Goal: Task Accomplishment & Management: Use online tool/utility

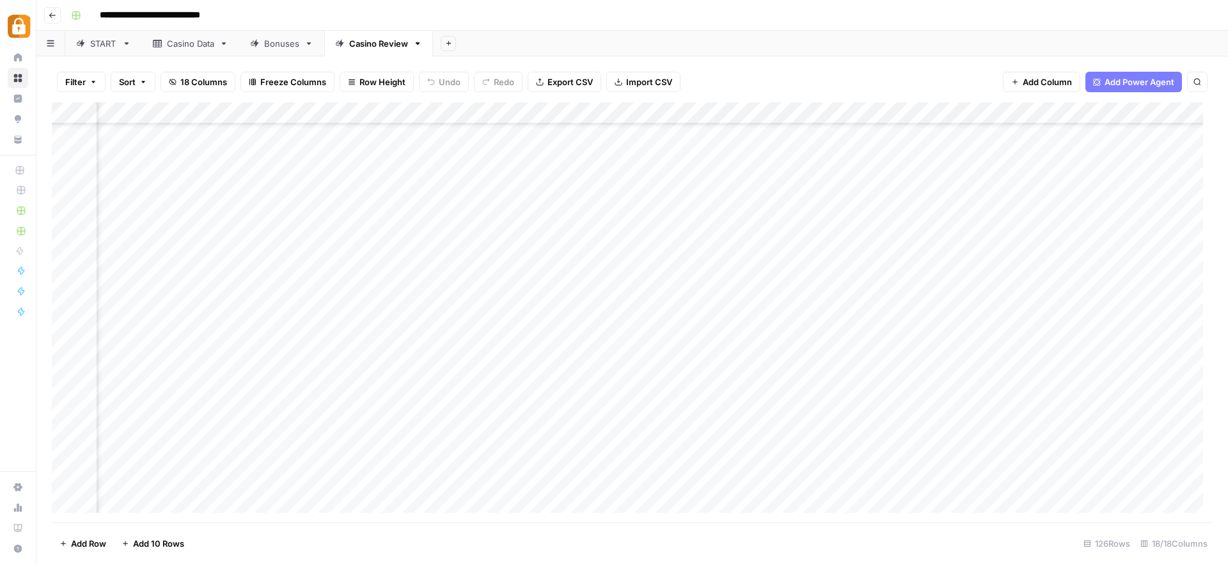
scroll to position [2339, 0]
click at [186, 40] on div "Casino Data" at bounding box center [190, 43] width 47 height 13
click at [65, 411] on div "Add Column" at bounding box center [632, 312] width 1161 height 420
click at [63, 431] on div "Add Column" at bounding box center [632, 312] width 1161 height 420
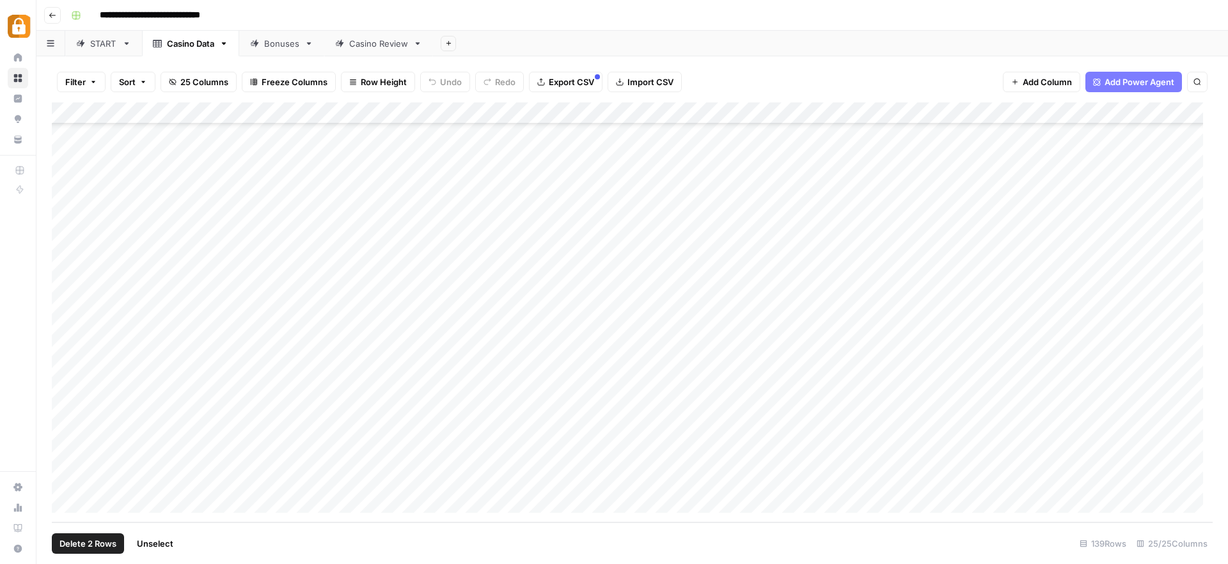
click at [67, 412] on div "Add Column" at bounding box center [632, 312] width 1161 height 420
click at [721, 439] on div "Add Column" at bounding box center [632, 312] width 1161 height 420
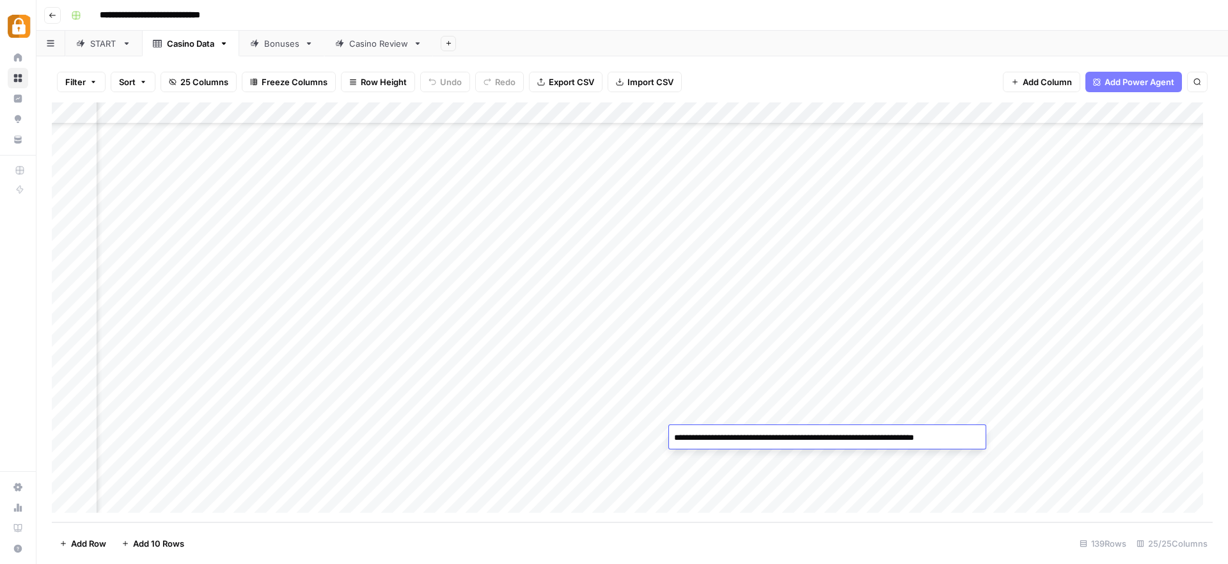
click at [61, 432] on div "Add Column" at bounding box center [632, 312] width 1161 height 420
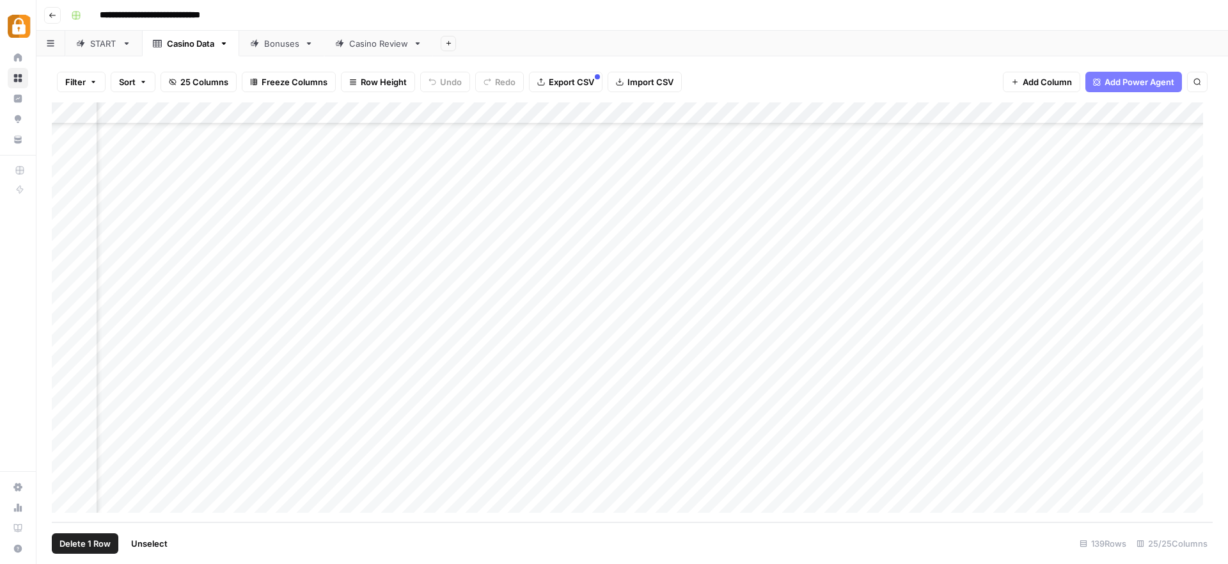
scroll to position [2655, 0]
drag, startPoint x: 65, startPoint y: 452, endPoint x: 67, endPoint y: 445, distance: 6.7
click at [65, 452] on div "Add Column" at bounding box center [632, 312] width 1161 height 420
click at [65, 462] on div "Add Column" at bounding box center [632, 312] width 1161 height 420
click at [67, 436] on div "Add Column" at bounding box center [632, 312] width 1161 height 420
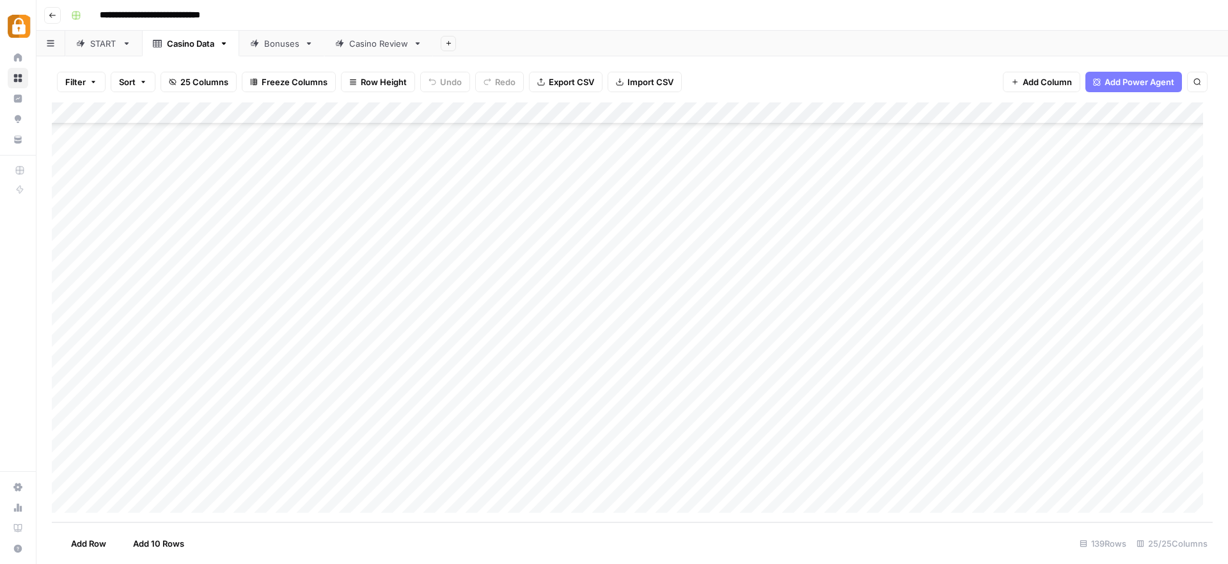
click at [146, 482] on div "Add Column" at bounding box center [632, 312] width 1161 height 420
click at [99, 40] on div "START" at bounding box center [103, 43] width 27 height 13
click at [162, 418] on div "Add Column" at bounding box center [632, 312] width 1161 height 420
click at [180, 422] on div "Add Column" at bounding box center [632, 312] width 1161 height 420
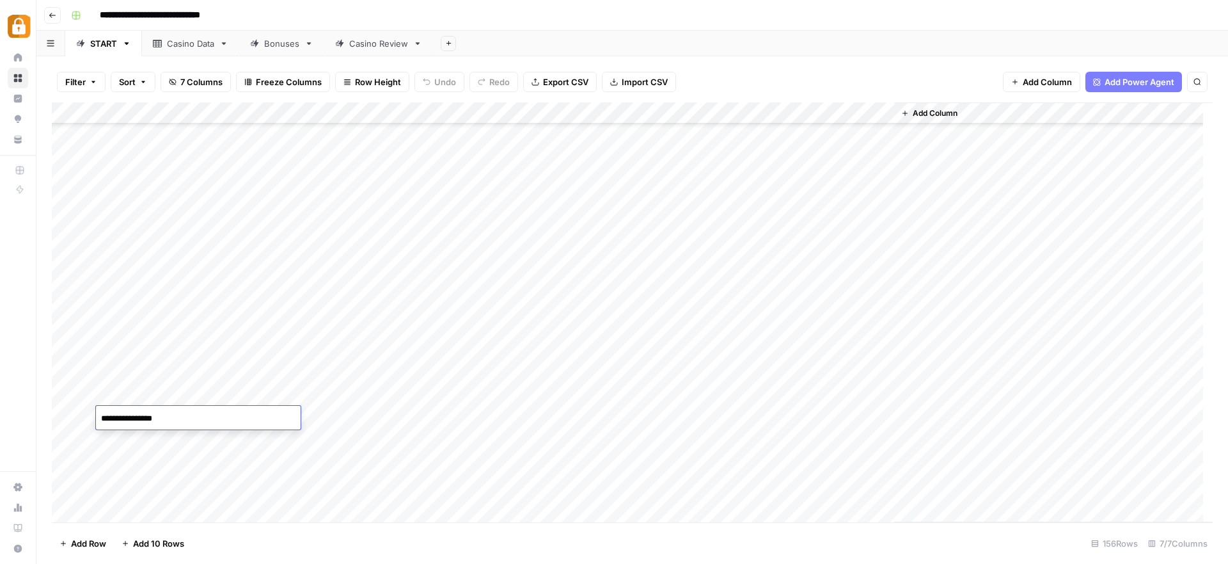
click at [180, 422] on textarea "**********" at bounding box center [198, 418] width 205 height 18
click at [201, 40] on div "Casino Data" at bounding box center [190, 43] width 47 height 13
click at [159, 480] on div "Add Column" at bounding box center [632, 312] width 1161 height 420
click at [390, 42] on div "Casino Review" at bounding box center [378, 43] width 59 height 13
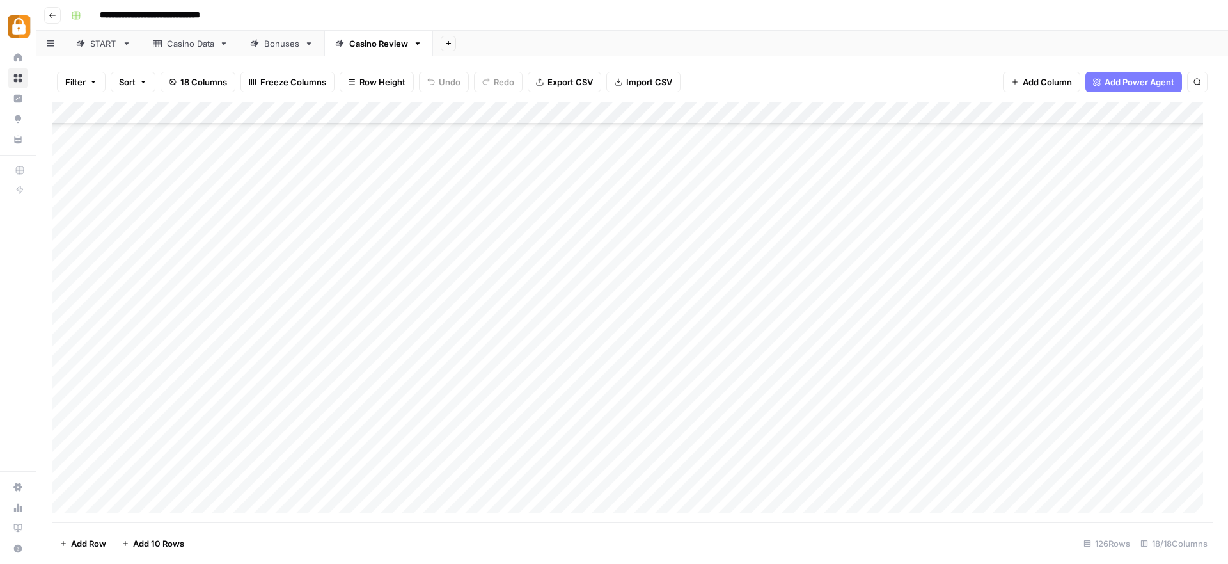
scroll to position [2373, 0]
click at [301, 462] on div "Add Column" at bounding box center [632, 312] width 1161 height 420
click at [1006, 455] on div "Add Column" at bounding box center [632, 312] width 1161 height 420
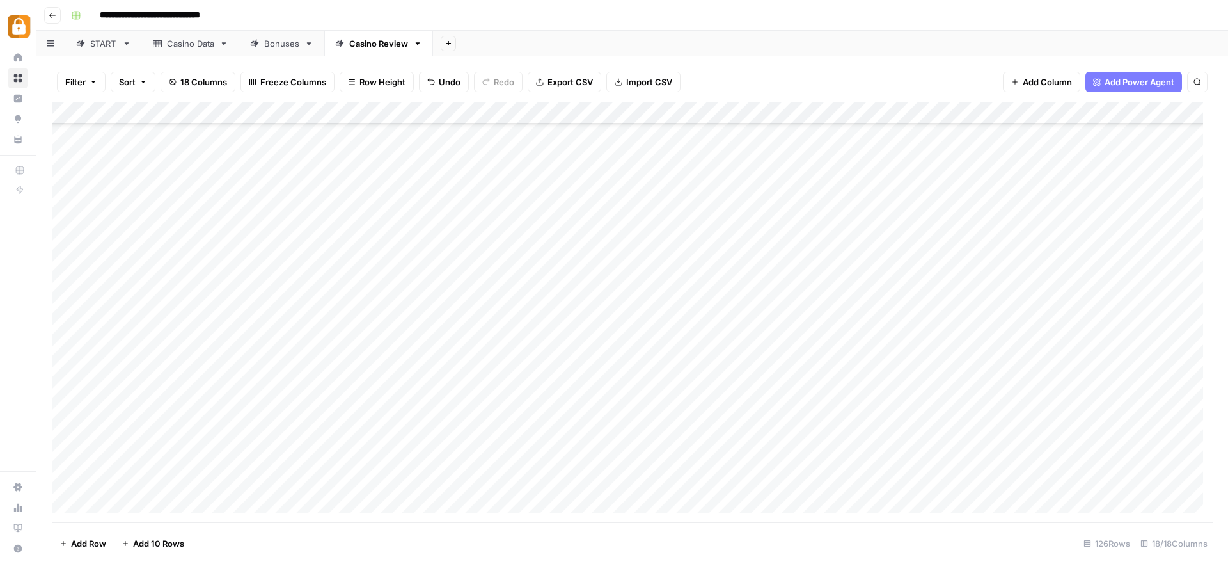
click at [273, 429] on div "Add Column" at bounding box center [632, 312] width 1161 height 420
click at [168, 43] on div "Casino Data" at bounding box center [190, 43] width 47 height 13
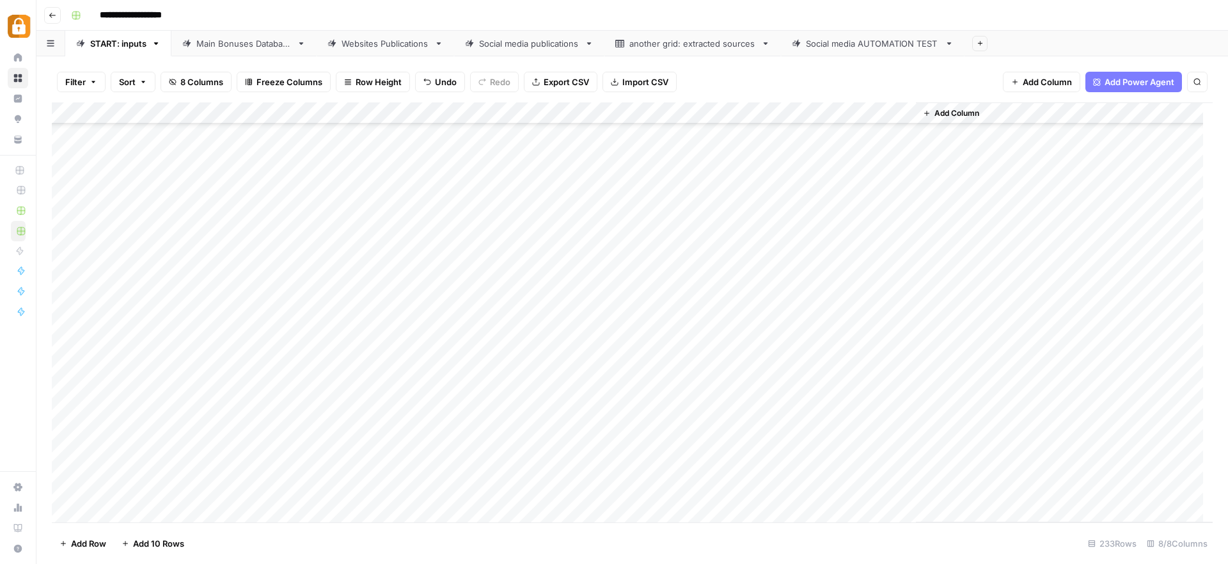
scroll to position [4656, 0]
click at [304, 408] on div "Add Column" at bounding box center [632, 312] width 1161 height 420
paste textarea "**********"
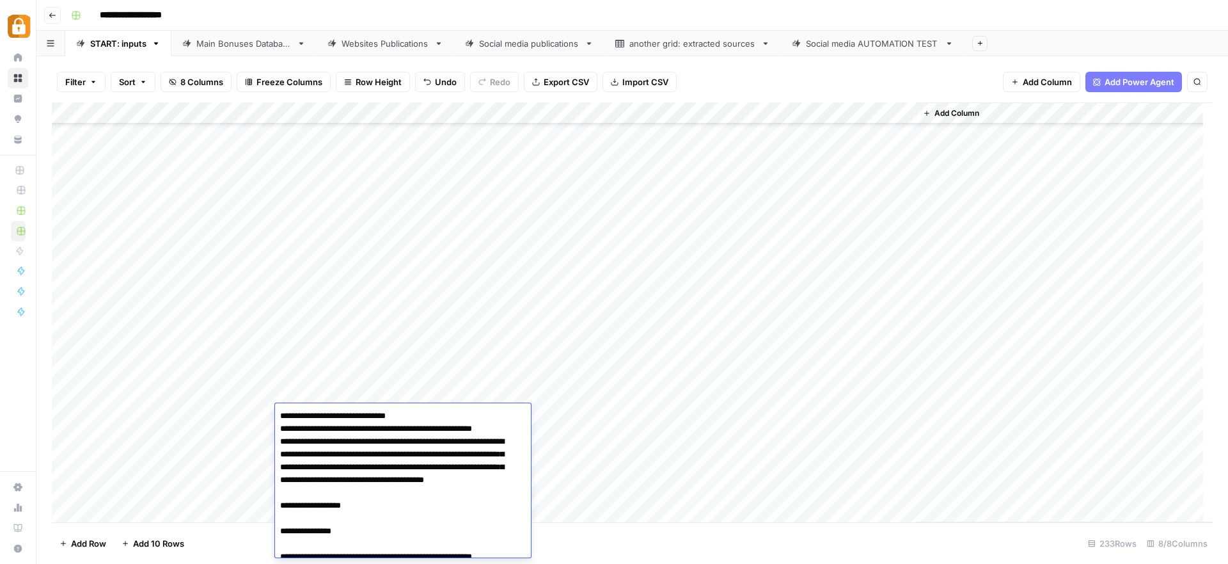
scroll to position [120, 0]
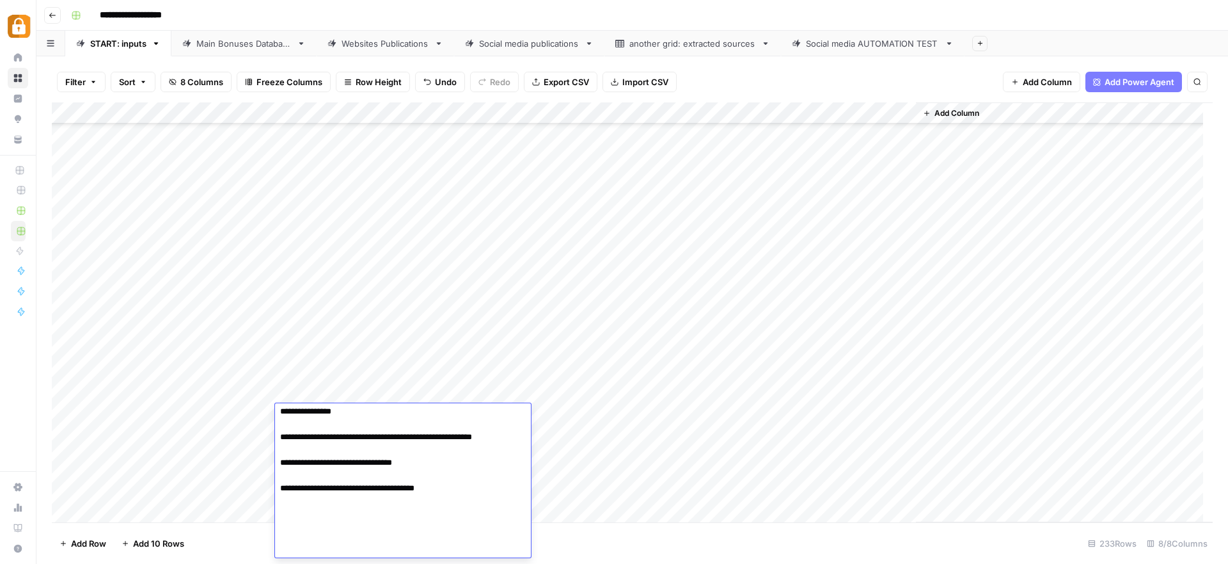
type textarea "**********"
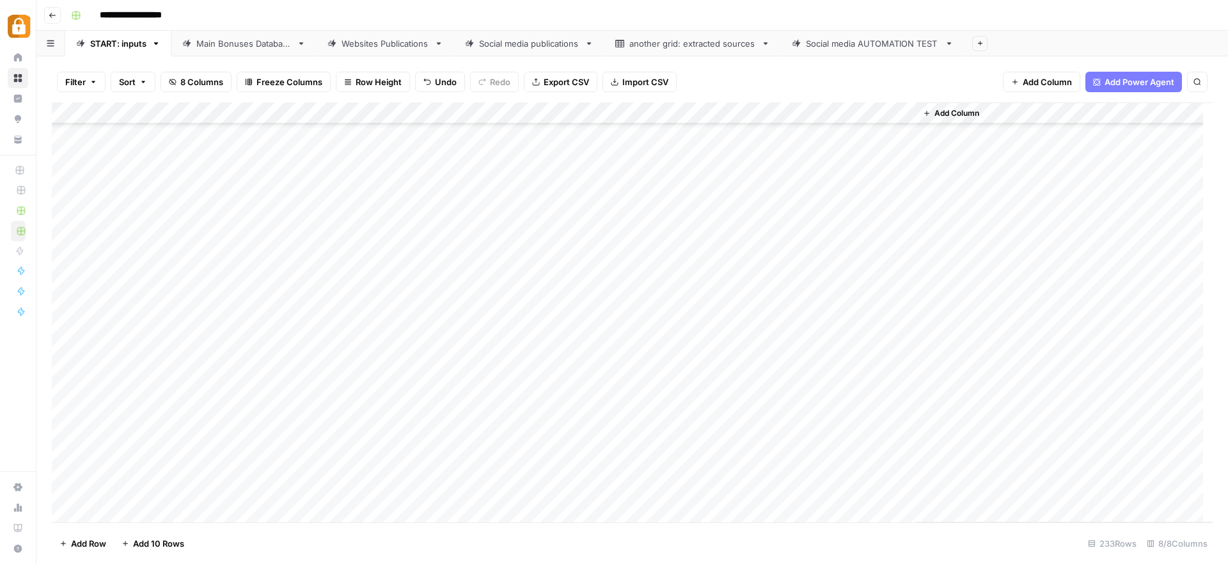
click at [516, 416] on div "Add Column" at bounding box center [632, 312] width 1161 height 420
click at [511, 514] on button "WP" at bounding box center [512, 510] width 24 height 15
click at [848, 414] on div "Add Column" at bounding box center [632, 312] width 1161 height 420
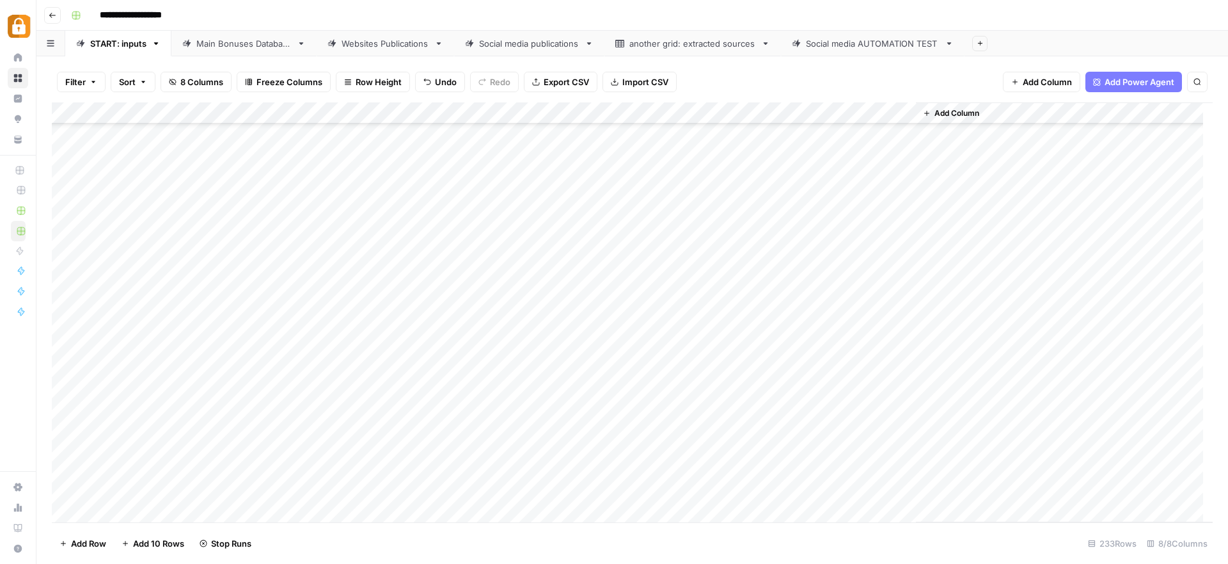
click at [338, 439] on div "Add Column" at bounding box center [632, 312] width 1161 height 420
click at [329, 445] on div "Add Column" at bounding box center [632, 312] width 1161 height 420
paste textarea "**********"
type textarea "**********"
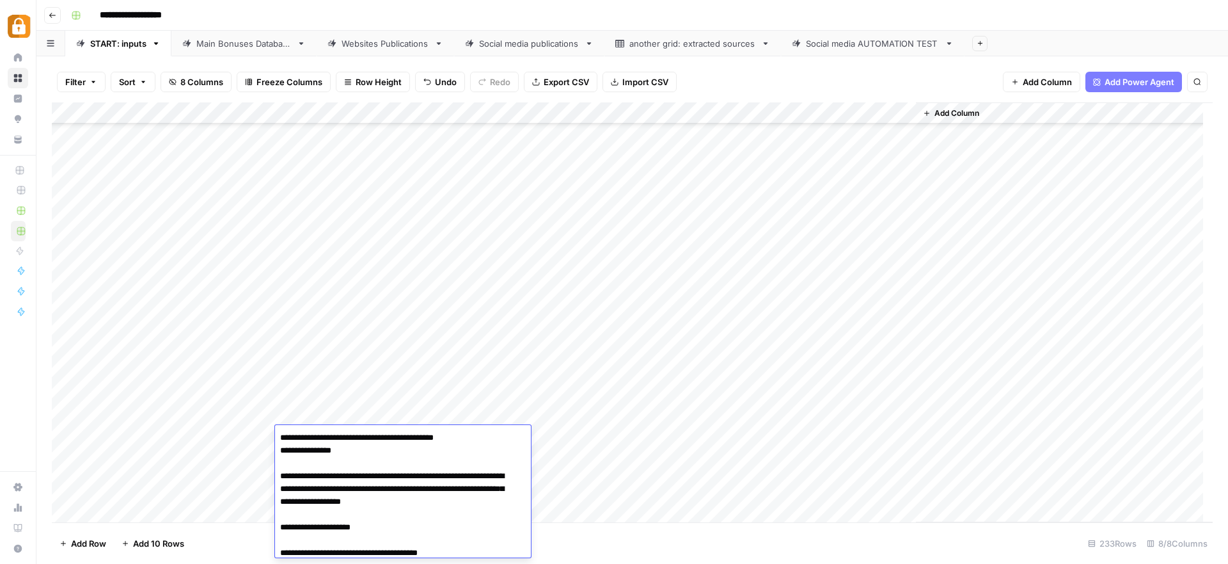
scroll to position [103, 0]
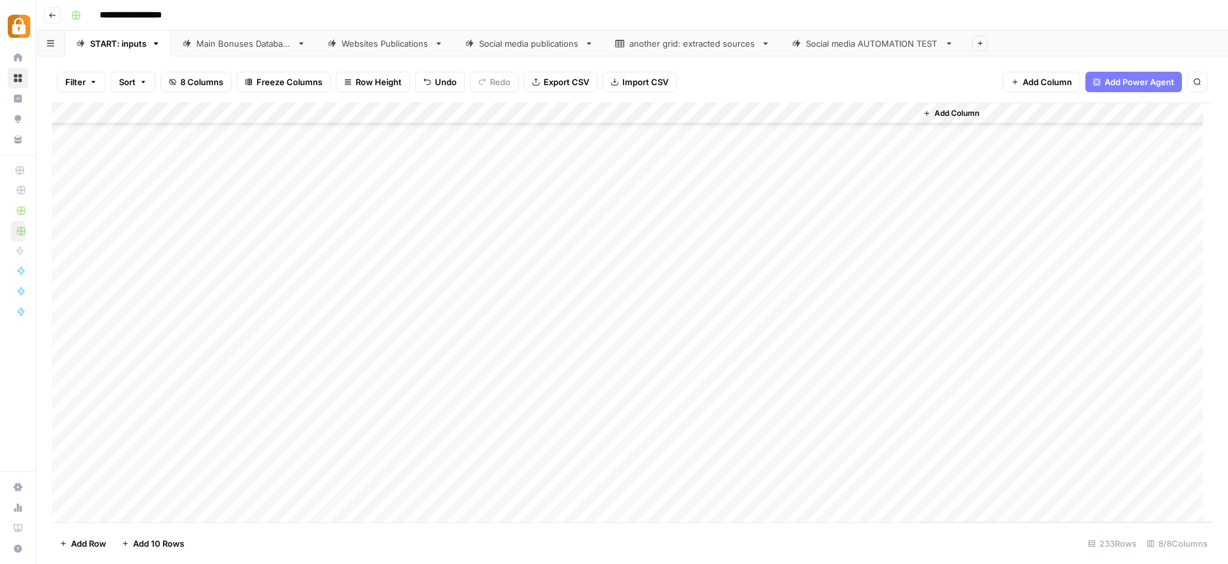
click at [535, 431] on div "Add Column" at bounding box center [632, 312] width 1161 height 420
click at [507, 511] on button "WP" at bounding box center [512, 510] width 24 height 15
click at [842, 435] on div "Add Column" at bounding box center [632, 312] width 1161 height 420
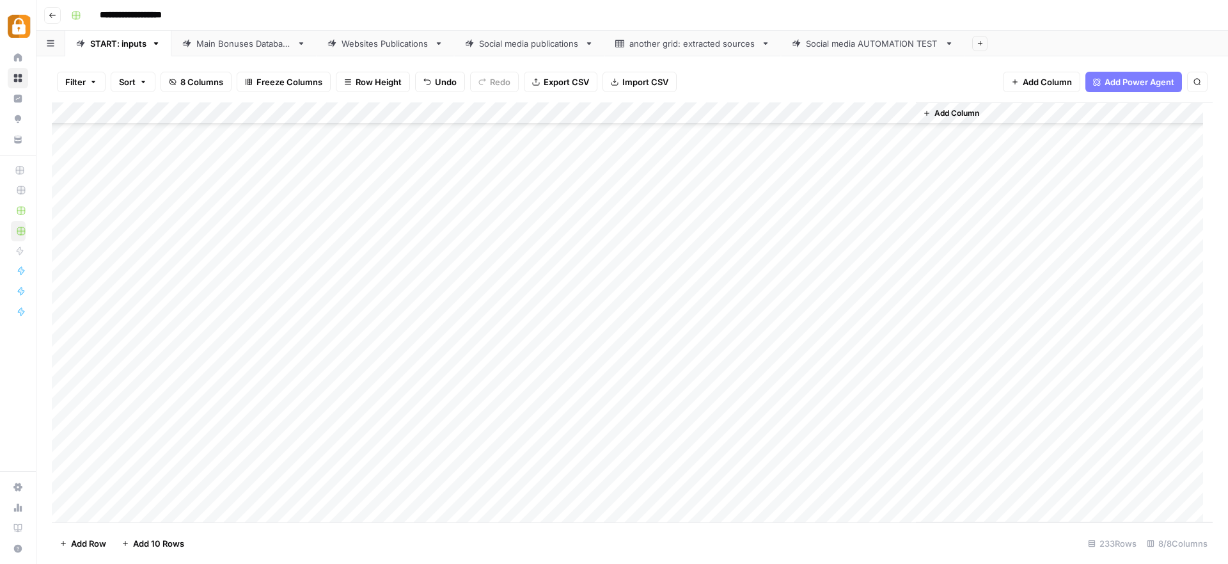
click at [304, 464] on div "Add Column" at bounding box center [632, 312] width 1161 height 420
type textarea "**********"
click at [246, 434] on div "Add Column" at bounding box center [632, 312] width 1161 height 420
drag, startPoint x: 275, startPoint y: 447, endPoint x: 273, endPoint y: 453, distance: 6.7
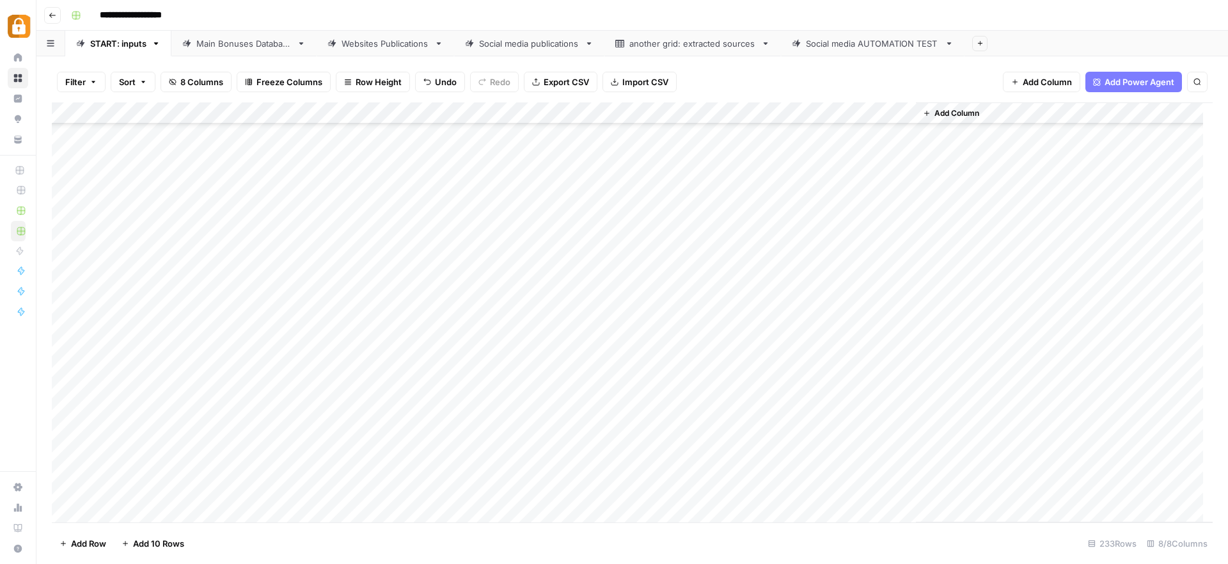
click at [273, 453] on div "Add Column" at bounding box center [632, 312] width 1161 height 420
click at [527, 452] on div "Add Column" at bounding box center [632, 312] width 1161 height 420
click at [306, 462] on div "Add Column" at bounding box center [632, 312] width 1161 height 420
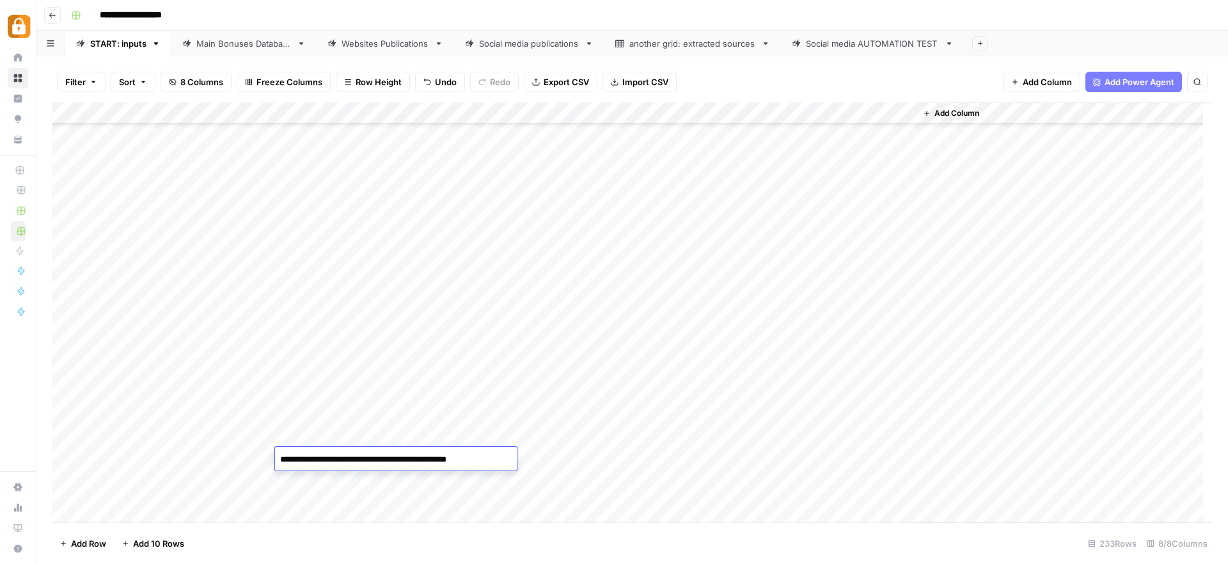
click at [280, 458] on textarea "**********" at bounding box center [387, 459] width 224 height 18
click at [562, 459] on div "Add Column" at bounding box center [632, 312] width 1161 height 420
click at [534, 441] on div "Add Column" at bounding box center [632, 312] width 1161 height 420
drag, startPoint x: 604, startPoint y: 448, endPoint x: 604, endPoint y: 462, distance: 13.4
click at [604, 462] on div "Add Column" at bounding box center [632, 312] width 1161 height 420
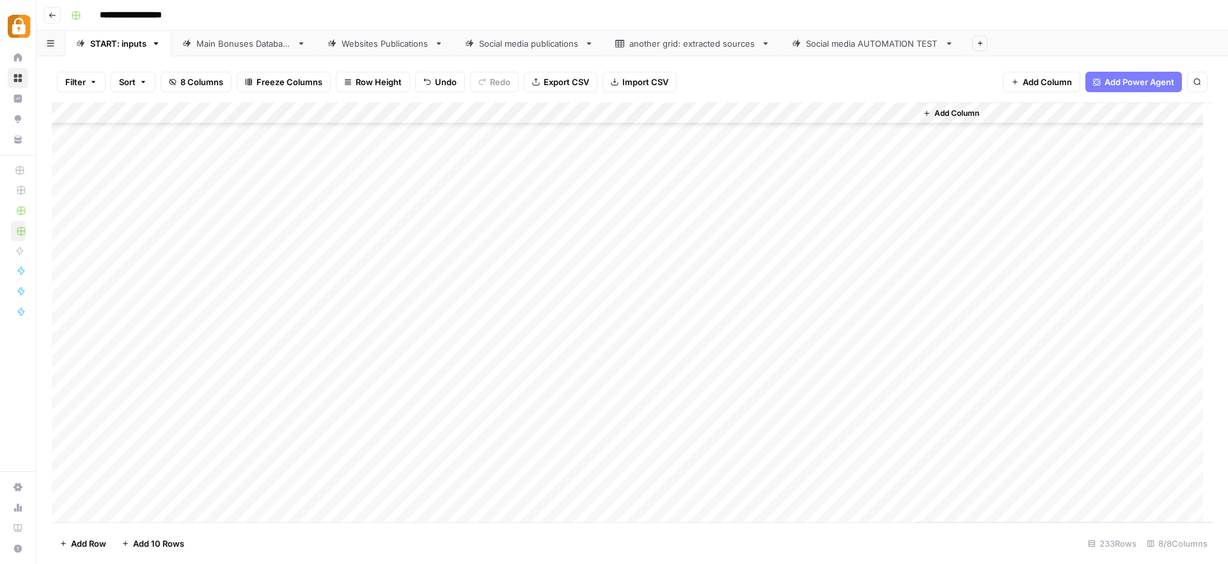
drag, startPoint x: 604, startPoint y: 447, endPoint x: 603, endPoint y: 455, distance: 8.3
click at [603, 455] on div "Add Column" at bounding box center [632, 312] width 1161 height 420
click at [840, 454] on div "Add Column" at bounding box center [632, 312] width 1161 height 420
click at [230, 47] on div "Main Bonuses Database" at bounding box center [243, 43] width 95 height 13
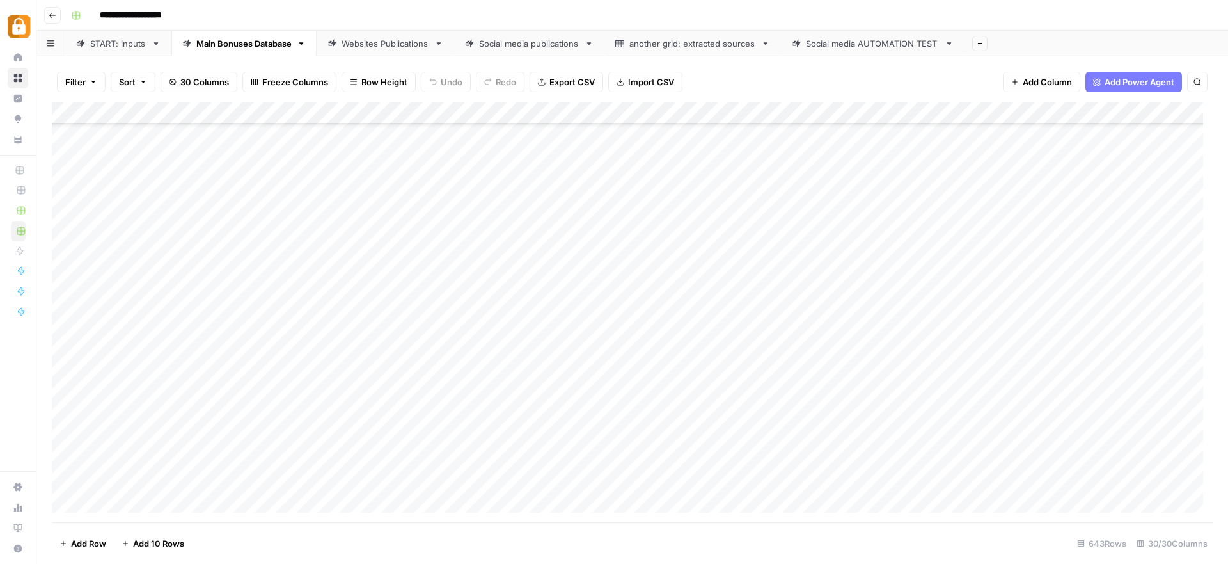
scroll to position [13617, 0]
click at [329, 437] on div "Add Column" at bounding box center [632, 312] width 1161 height 420
drag, startPoint x: 340, startPoint y: 438, endPoint x: 308, endPoint y: 438, distance: 32.6
click at [308, 438] on textarea "**********" at bounding box center [359, 438] width 205 height 18
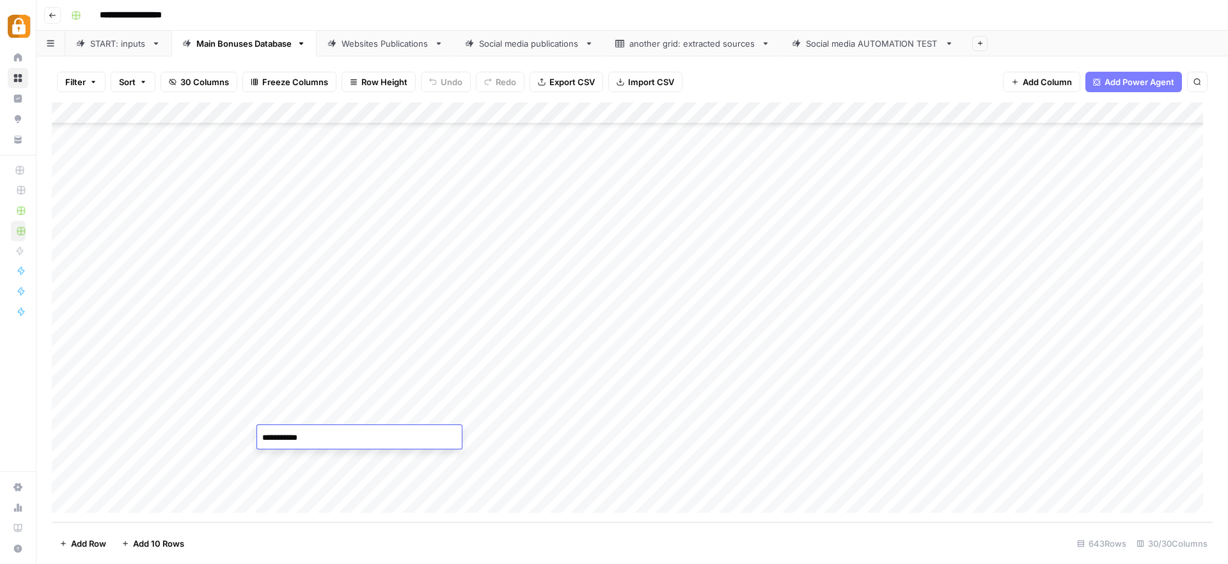
type textarea "**********"
click at [326, 439] on div "Add Column" at bounding box center [632, 312] width 1161 height 420
drag, startPoint x: 352, startPoint y: 445, endPoint x: 348, endPoint y: 479, distance: 34.1
click at [348, 479] on div "Add Column" at bounding box center [632, 312] width 1161 height 420
click at [580, 415] on div "Add Column" at bounding box center [632, 312] width 1161 height 420
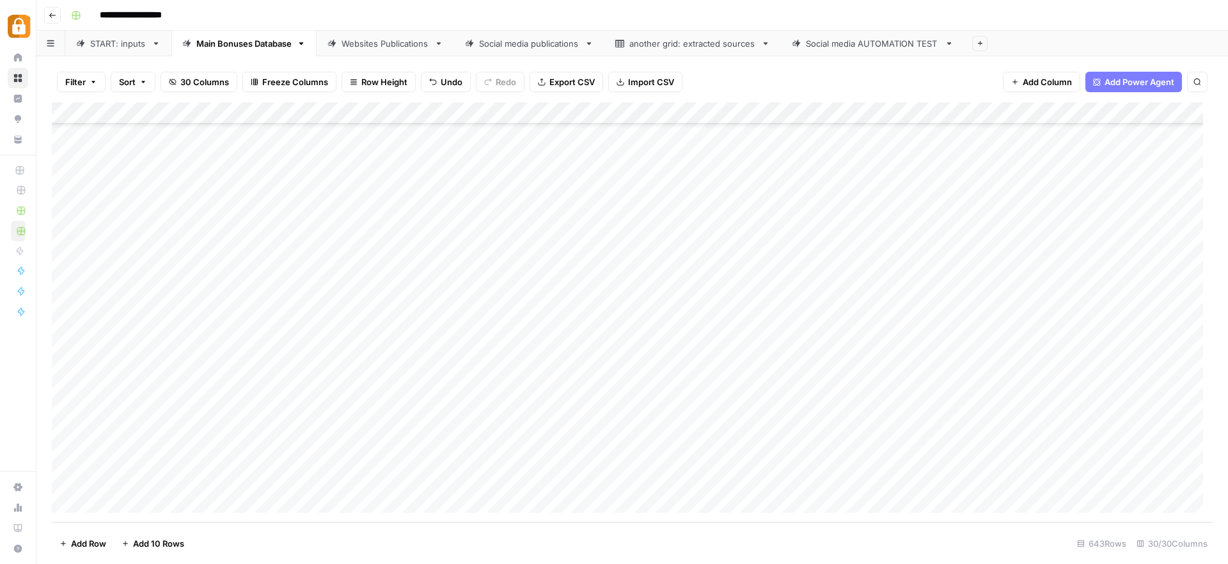
drag, startPoint x: 605, startPoint y: 423, endPoint x: 607, endPoint y: 477, distance: 53.1
click at [607, 477] on div "Add Column" at bounding box center [632, 312] width 1161 height 420
click at [821, 434] on div "Add Column" at bounding box center [632, 312] width 1161 height 420
click at [813, 457] on div "Add Column" at bounding box center [632, 312] width 1161 height 420
click at [821, 480] on div "Add Column" at bounding box center [632, 312] width 1161 height 420
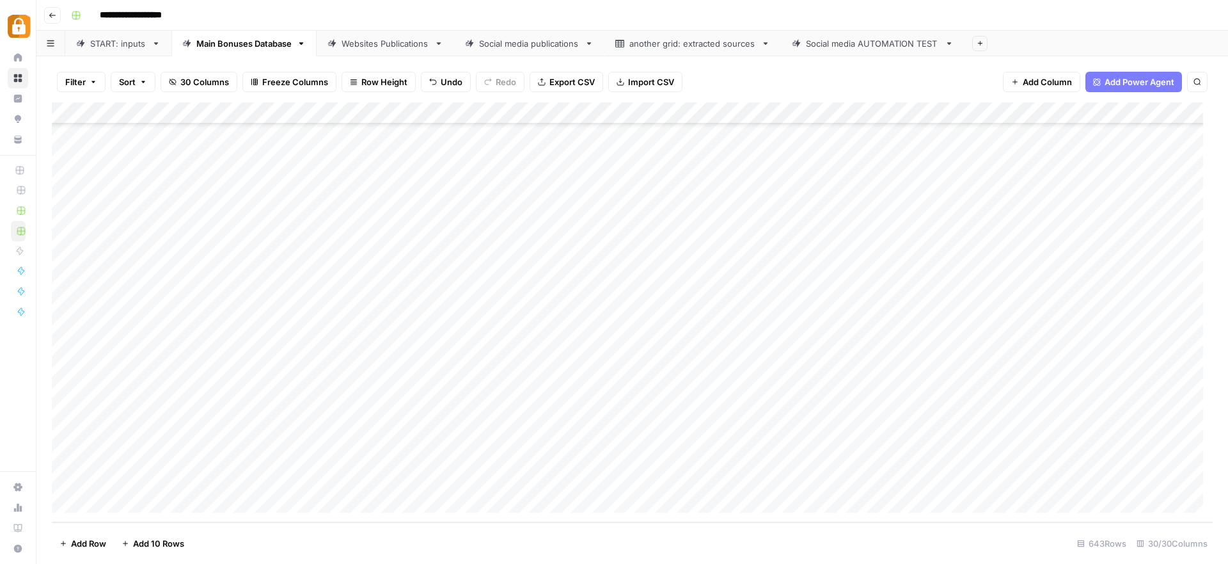
click at [394, 41] on div "Websites Publications" at bounding box center [386, 43] width 88 height 13
drag, startPoint x: 981, startPoint y: 434, endPoint x: 1050, endPoint y: 432, distance: 69.1
click at [1044, 433] on div "Add Column" at bounding box center [632, 312] width 1161 height 420
click at [1091, 435] on div "Add Column" at bounding box center [632, 312] width 1161 height 420
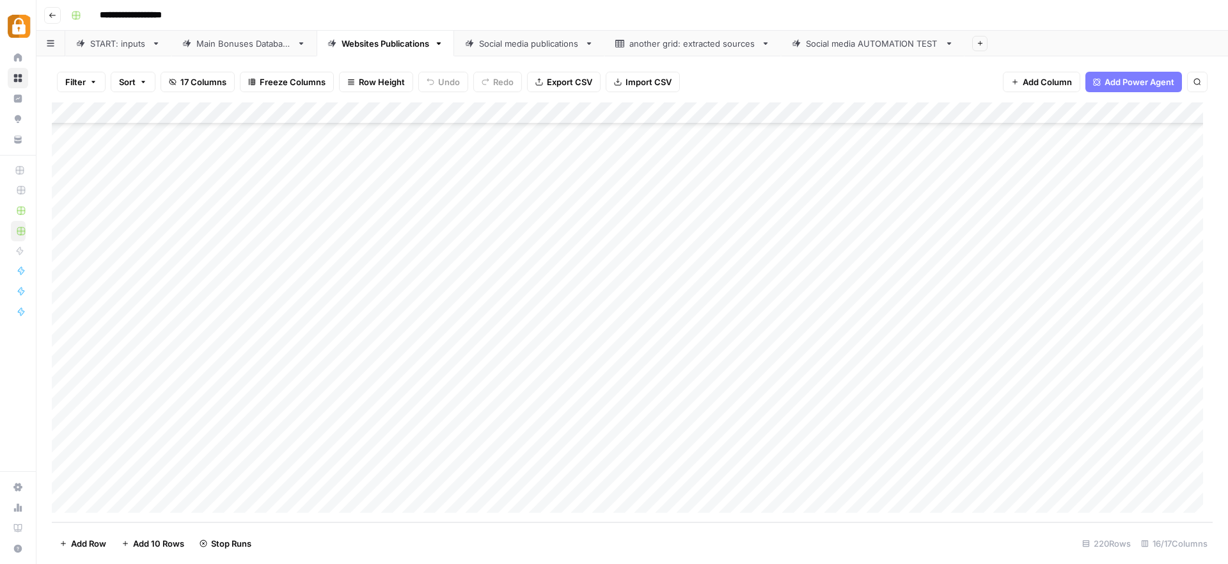
click at [1091, 455] on div "Add Column" at bounding box center [632, 312] width 1161 height 420
click at [1087, 479] on div "Add Column" at bounding box center [632, 312] width 1161 height 420
click at [577, 434] on div "Add Column" at bounding box center [632, 312] width 1161 height 420
click at [585, 455] on div "Add Column" at bounding box center [632, 312] width 1161 height 420
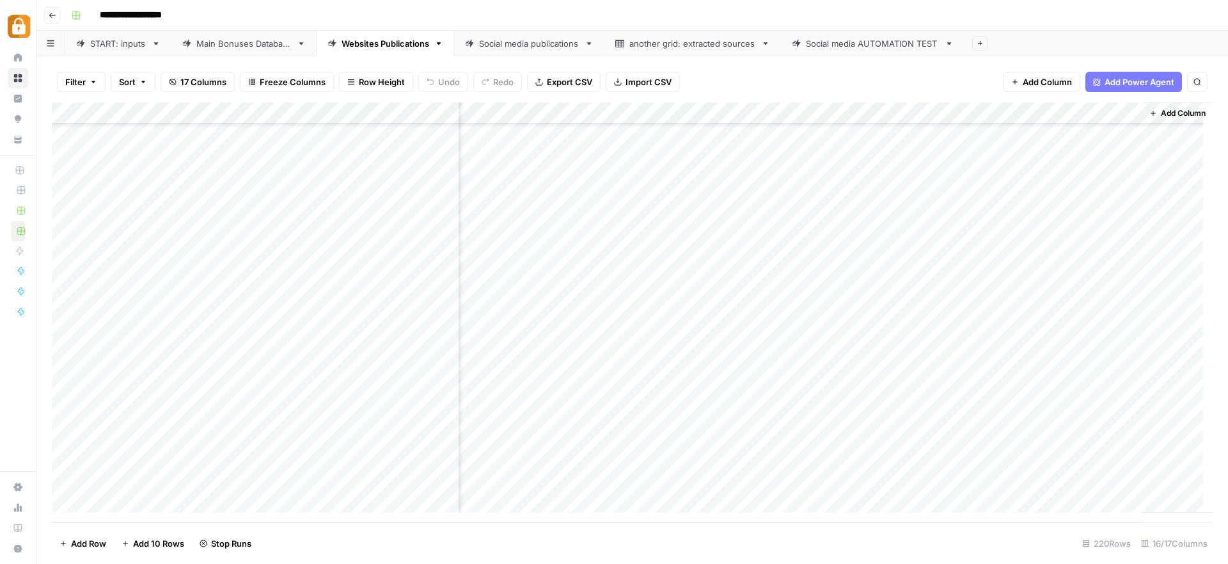
click at [584, 479] on div "Add Column" at bounding box center [632, 312] width 1161 height 420
click at [124, 47] on div "START: inputs" at bounding box center [118, 43] width 56 height 13
click at [232, 448] on div "Add Column" at bounding box center [632, 312] width 1161 height 420
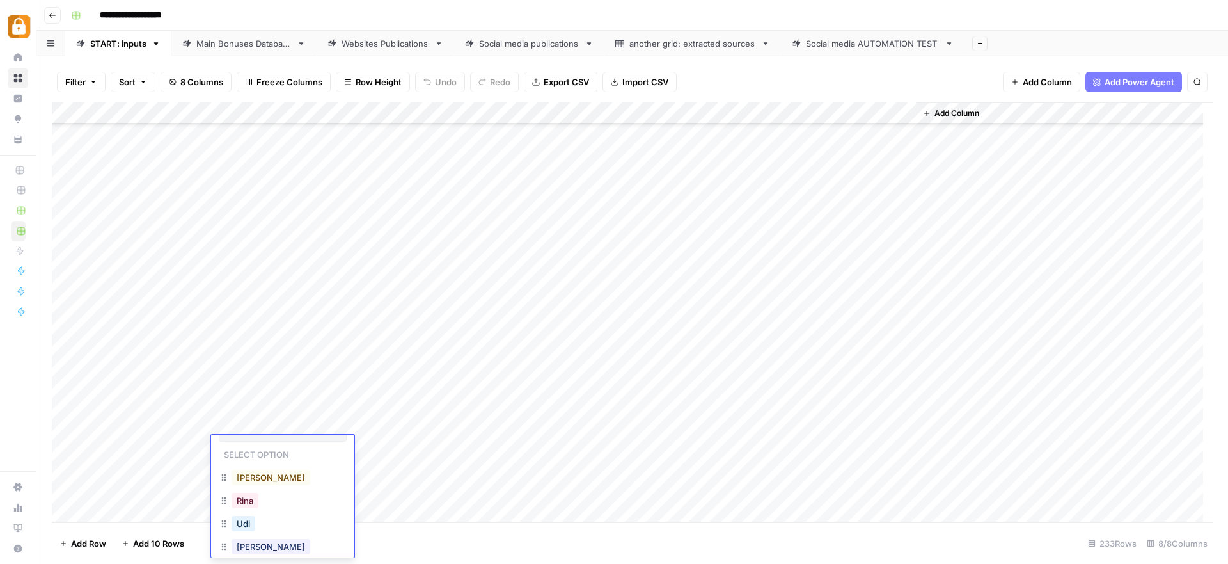
scroll to position [102, 0]
click at [258, 472] on button "[PERSON_NAME]" at bounding box center [271, 464] width 79 height 15
click at [322, 455] on div "Add Column" at bounding box center [632, 312] width 1161 height 420
click at [322, 450] on div "Add Column" at bounding box center [632, 312] width 1161 height 420
click at [323, 450] on textarea at bounding box center [377, 447] width 205 height 18
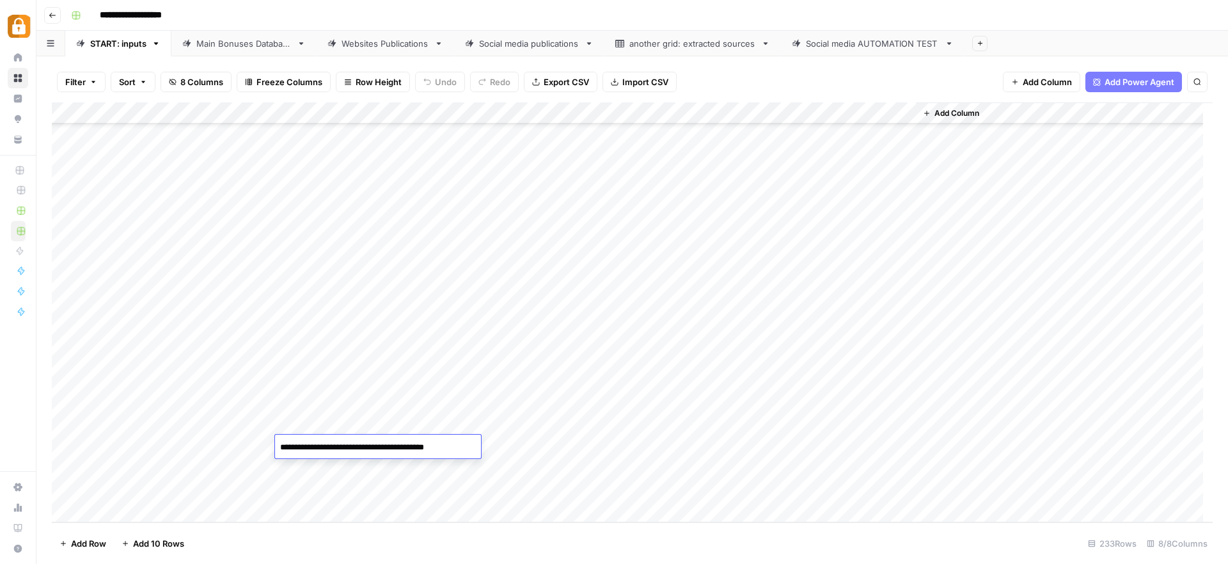
click at [380, 461] on textarea "**********" at bounding box center [377, 453] width 205 height 31
click at [381, 461] on textarea "**********" at bounding box center [377, 453] width 205 height 31
paste textarea "**********"
type textarea "**********"
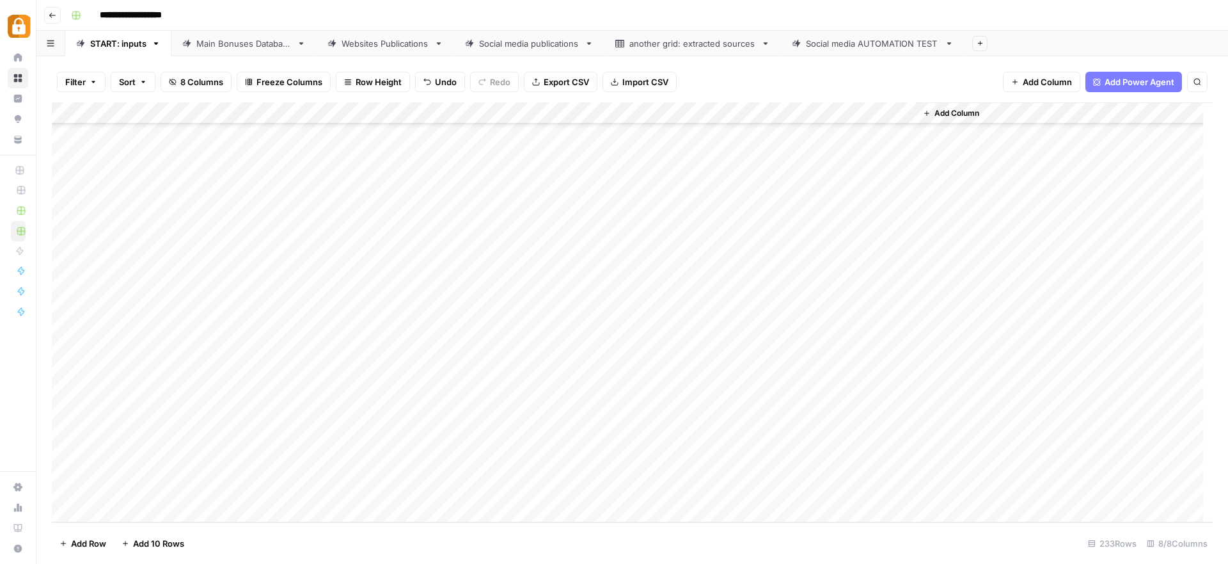
click at [546, 431] on div "Add Column" at bounding box center [632, 312] width 1161 height 420
drag, startPoint x: 606, startPoint y: 434, endPoint x: 608, endPoint y: 448, distance: 13.7
click at [608, 448] on div "Add Column" at bounding box center [632, 312] width 1161 height 420
click at [848, 447] on div "Add Column" at bounding box center [632, 312] width 1161 height 420
click at [356, 45] on div "Websites Publications" at bounding box center [386, 43] width 88 height 13
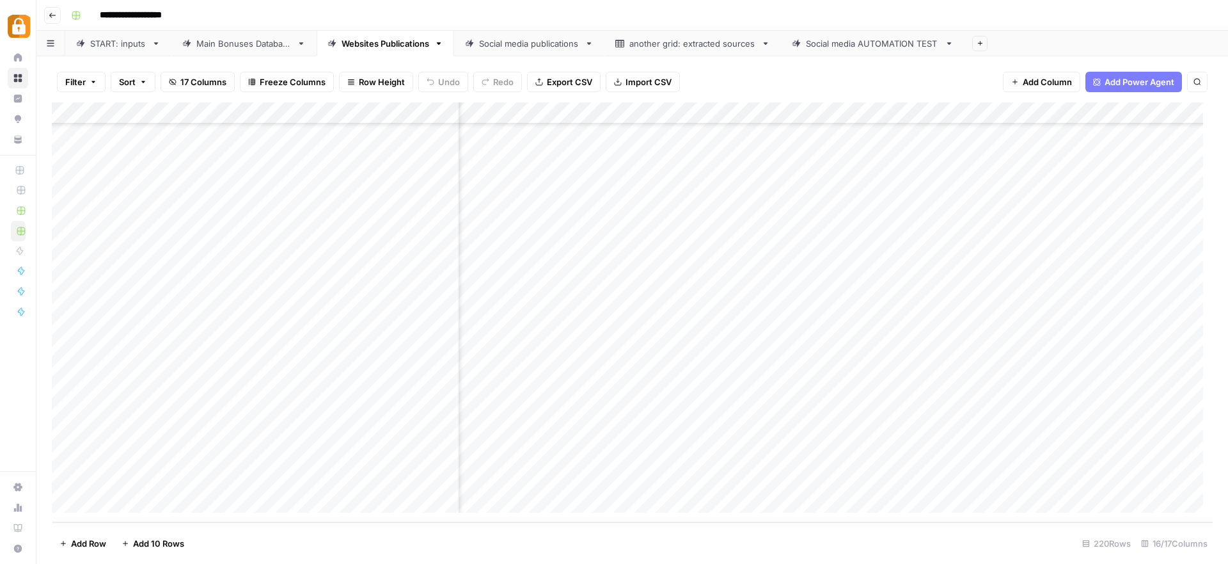
scroll to position [4417, 1128]
click at [123, 43] on div "START: inputs" at bounding box center [118, 43] width 56 height 13
click at [290, 448] on div "Add Column" at bounding box center [632, 312] width 1161 height 420
click at [251, 48] on div "Main Bonuses Database" at bounding box center [243, 43] width 95 height 13
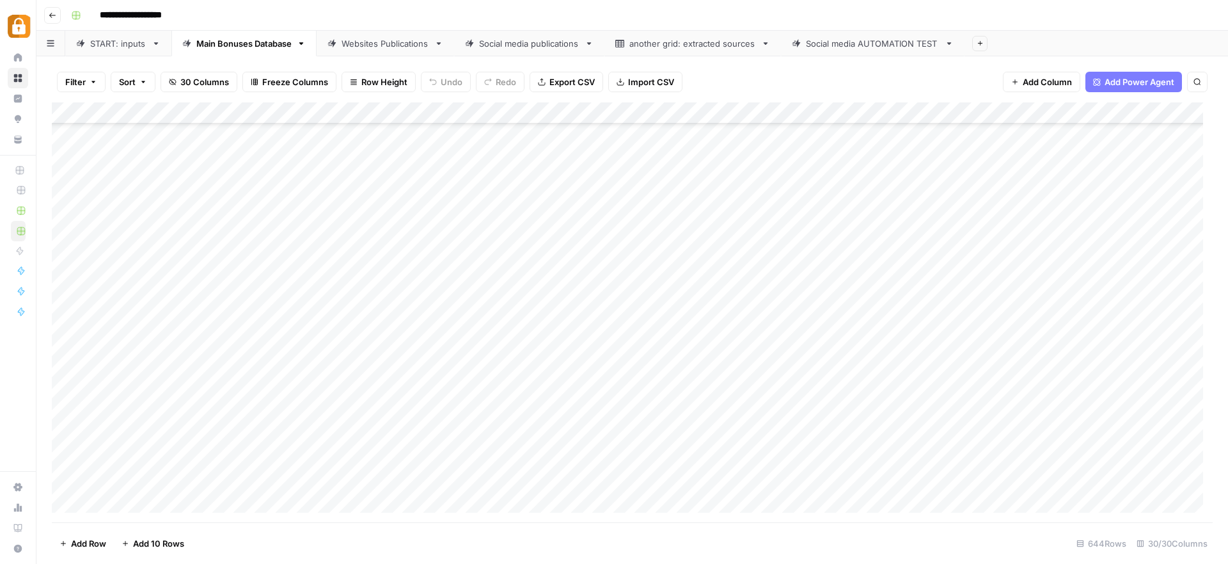
scroll to position [13639, 0]
click at [285, 485] on div "Add Column" at bounding box center [632, 312] width 1161 height 420
click at [384, 482] on div "Add Column" at bounding box center [632, 312] width 1161 height 420
click at [537, 458] on div "Add Column" at bounding box center [632, 312] width 1161 height 420
drag, startPoint x: 605, startPoint y: 468, endPoint x: 605, endPoint y: 482, distance: 14.7
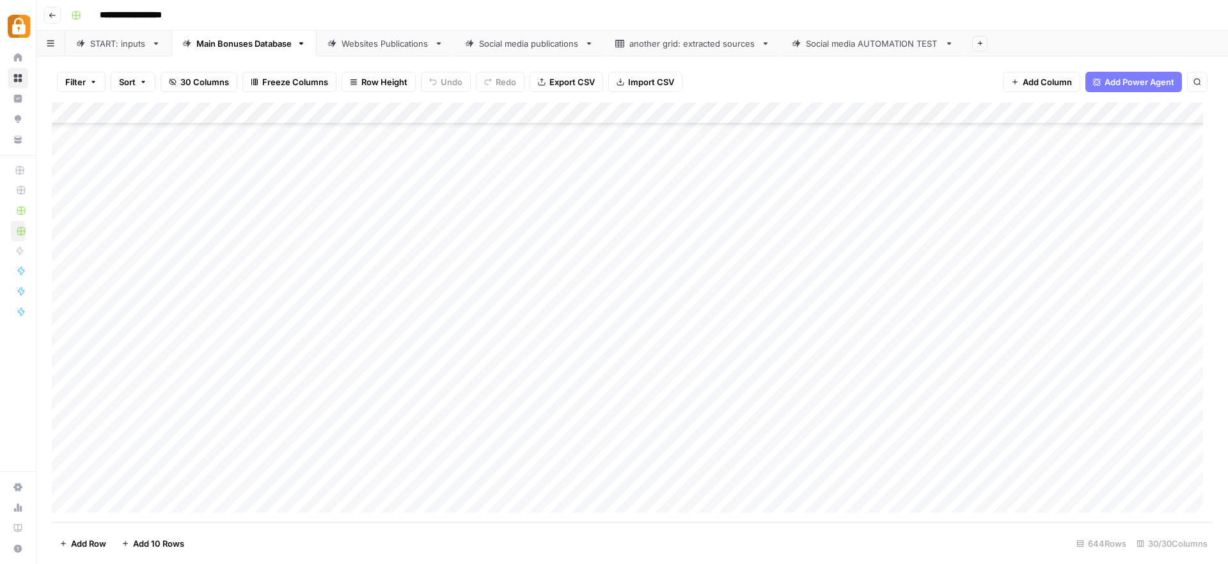
click at [605, 482] on div "Add Column" at bounding box center [632, 312] width 1161 height 420
click at [824, 477] on div "Add Column" at bounding box center [632, 312] width 1161 height 420
click at [394, 40] on div "Websites Publications" at bounding box center [386, 43] width 88 height 13
click at [1089, 478] on div "Add Column" at bounding box center [632, 312] width 1161 height 420
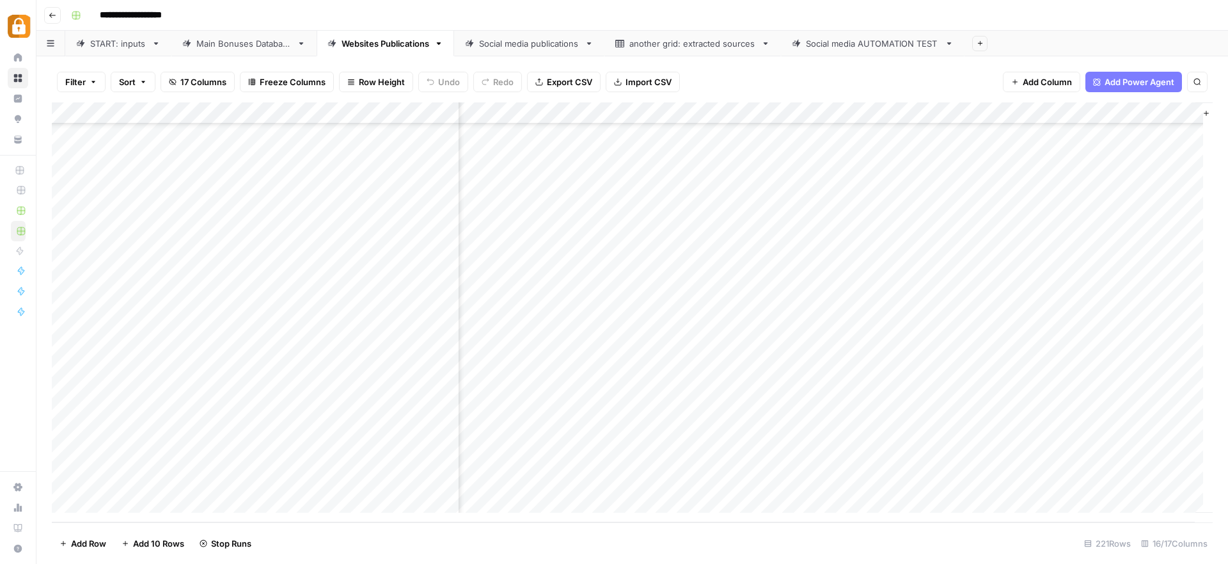
scroll to position [4439, 1128]
click at [586, 478] on div "Add Column" at bounding box center [632, 312] width 1161 height 420
drag, startPoint x: 747, startPoint y: 524, endPoint x: 718, endPoint y: 523, distance: 29.5
click at [718, 523] on footer "Add Row Add 10 Rows [STREET_ADDRESS]" at bounding box center [632, 543] width 1161 height 42
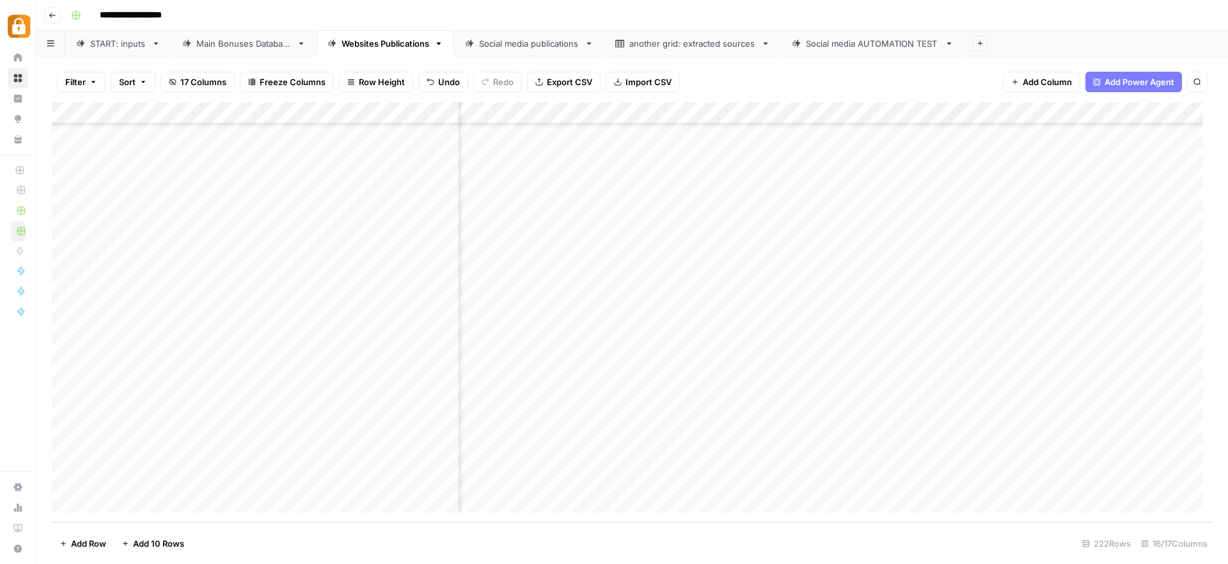
click at [634, 453] on div "Add Column" at bounding box center [632, 312] width 1161 height 420
click at [634, 454] on div "Add Column" at bounding box center [632, 312] width 1161 height 420
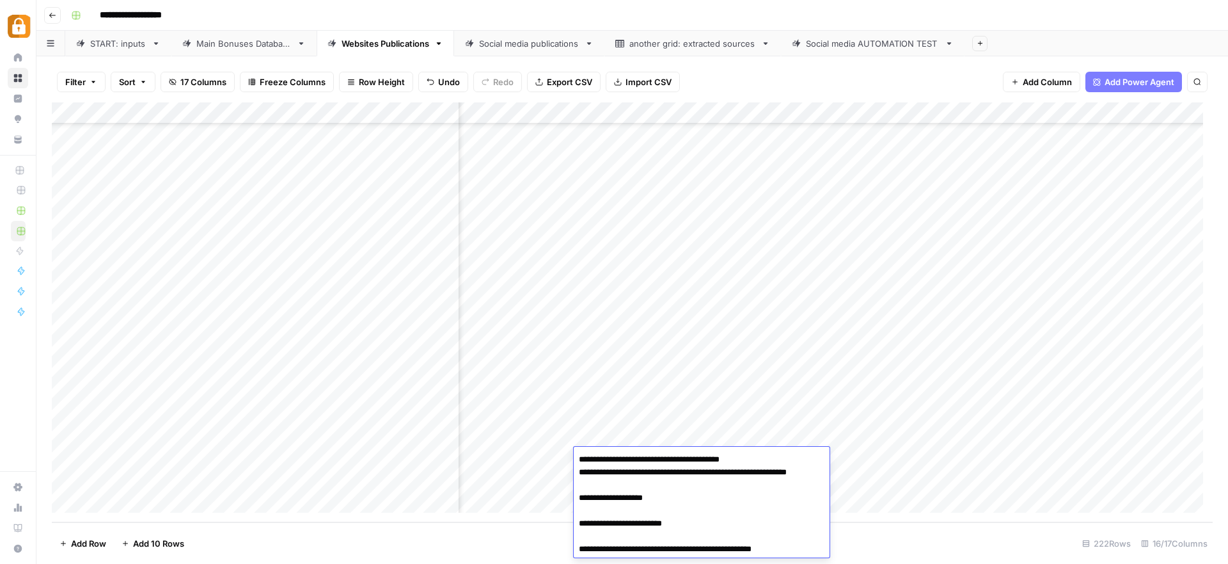
scroll to position [39, 0]
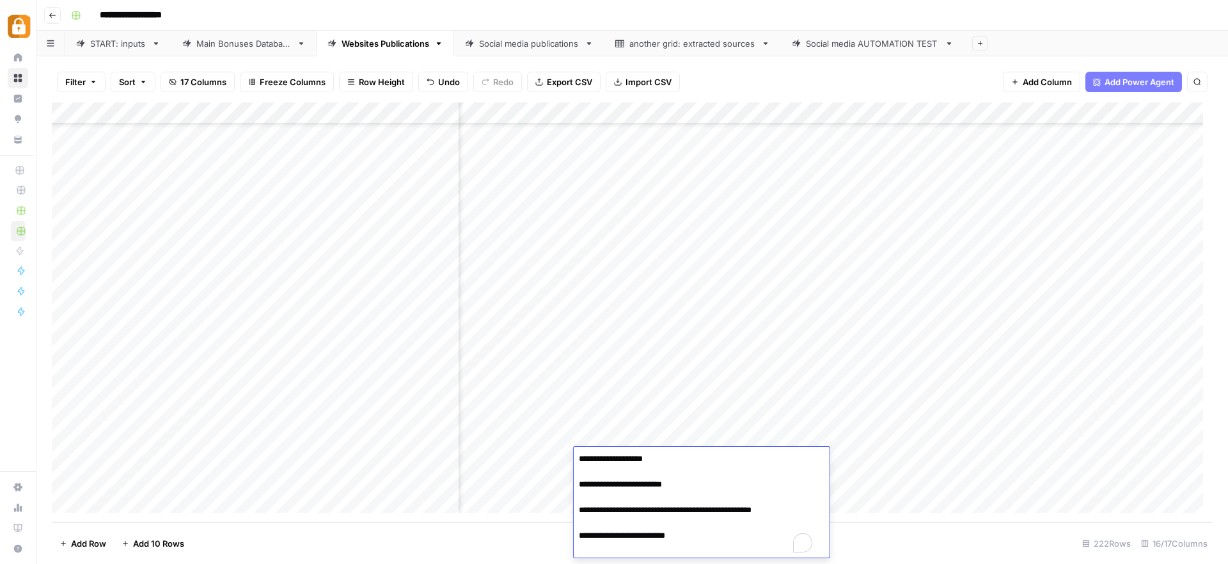
click at [858, 374] on div "Add Column" at bounding box center [632, 312] width 1161 height 420
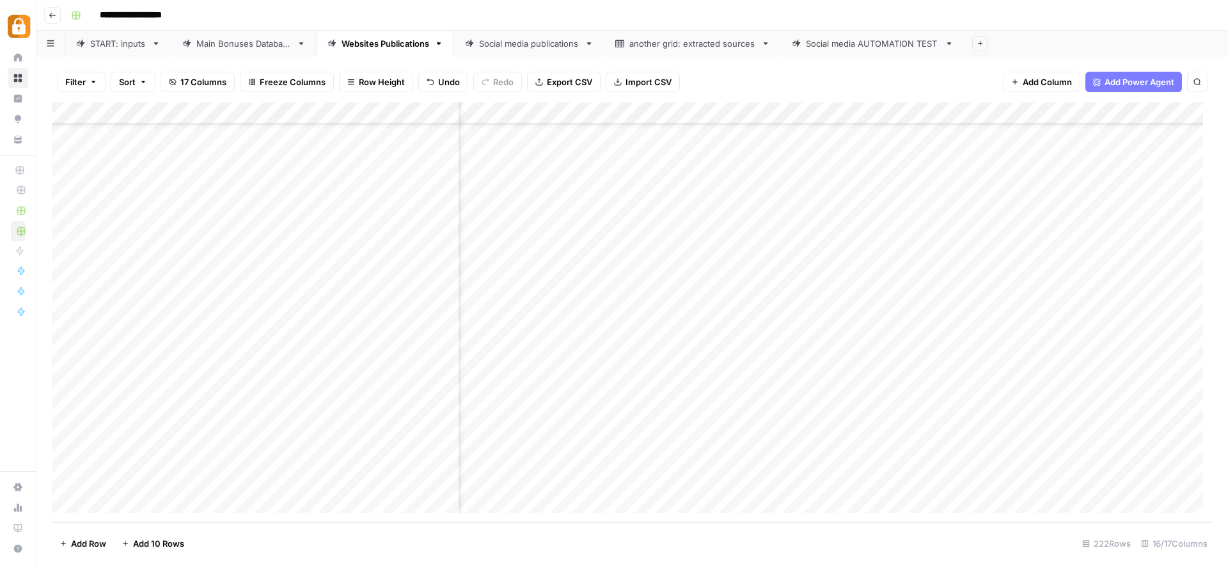
click at [669, 398] on div "Add Column" at bounding box center [632, 312] width 1161 height 420
click at [859, 411] on div "Add Column" at bounding box center [632, 312] width 1161 height 420
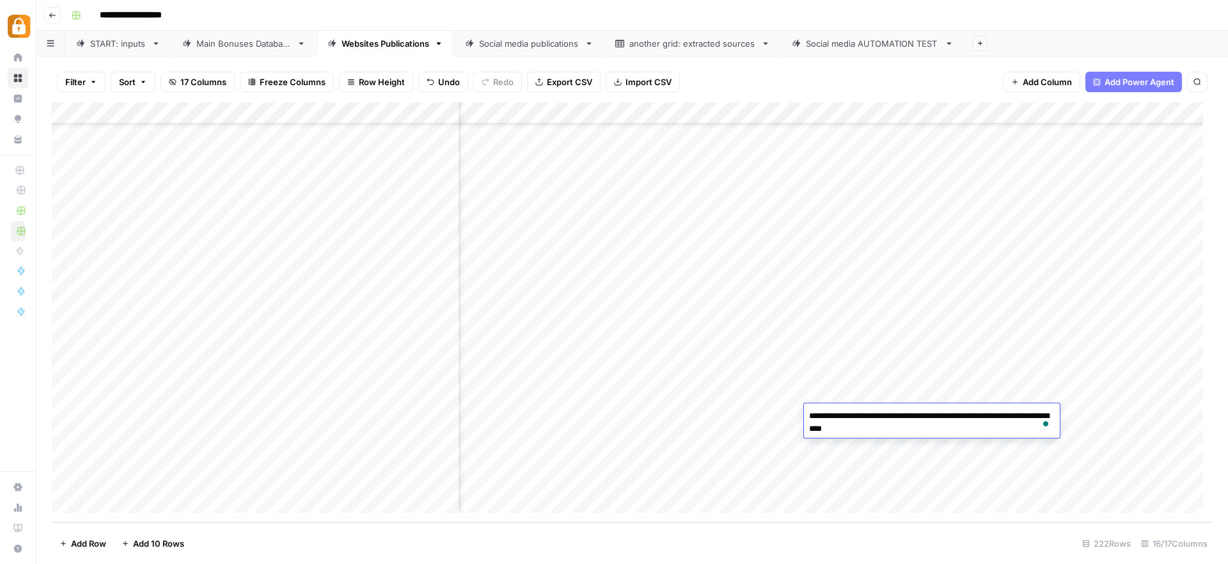
click at [853, 386] on div "Add Column" at bounding box center [632, 312] width 1161 height 420
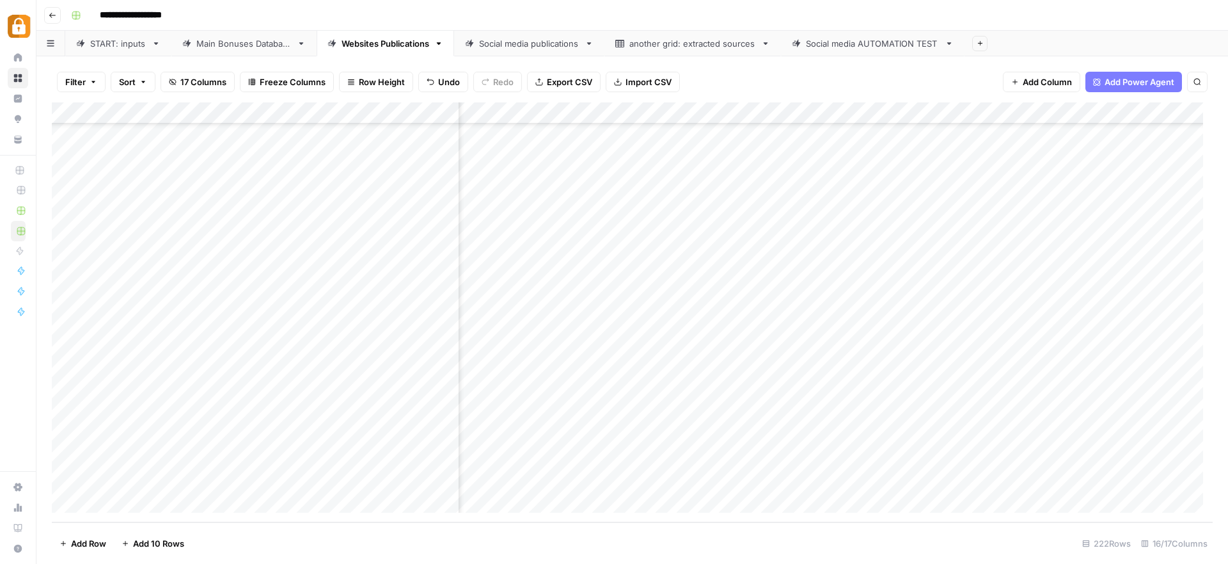
click at [853, 386] on div "Add Column" at bounding box center [632, 312] width 1161 height 420
click at [572, 412] on div "Add Column" at bounding box center [632, 312] width 1161 height 420
click at [110, 46] on div "START: inputs" at bounding box center [118, 43] width 56 height 13
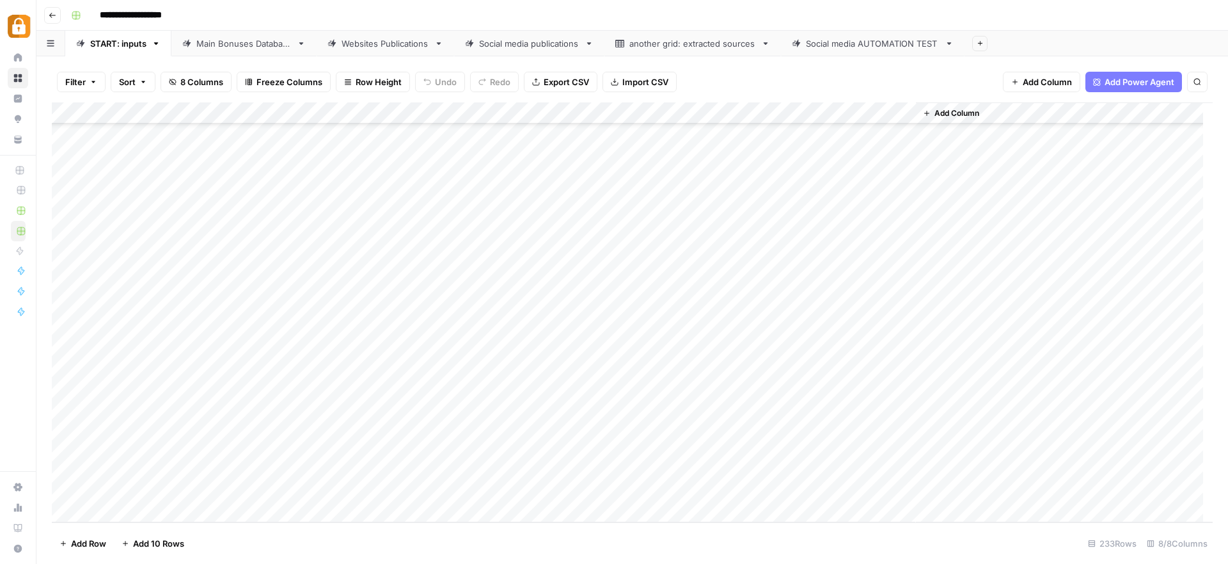
click at [250, 474] on div "Add Column" at bounding box center [632, 312] width 1161 height 420
click at [257, 510] on button "[PERSON_NAME]" at bounding box center [271, 508] width 79 height 15
click at [337, 470] on div "Add Column" at bounding box center [632, 312] width 1161 height 420
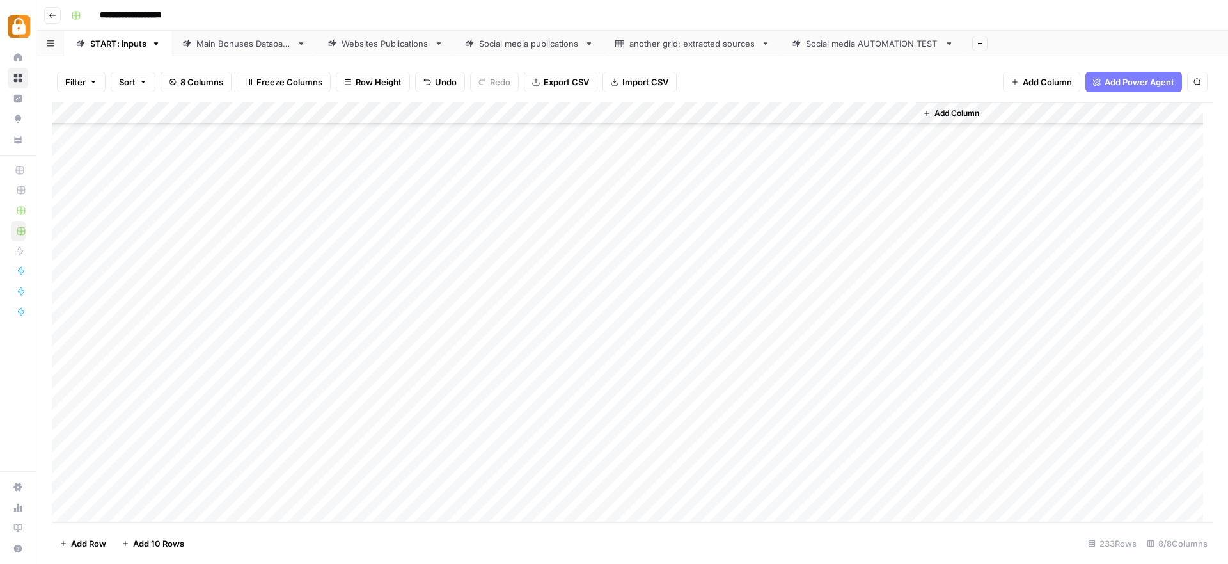
click at [365, 461] on div "Add Column" at bounding box center [632, 312] width 1161 height 420
click at [365, 461] on textarea "**********" at bounding box center [377, 469] width 205 height 18
click at [281, 463] on textarea "**********" at bounding box center [377, 469] width 205 height 18
click at [280, 468] on textarea "**********" at bounding box center [377, 469] width 205 height 18
click at [436, 468] on textarea "**********" at bounding box center [377, 469] width 205 height 18
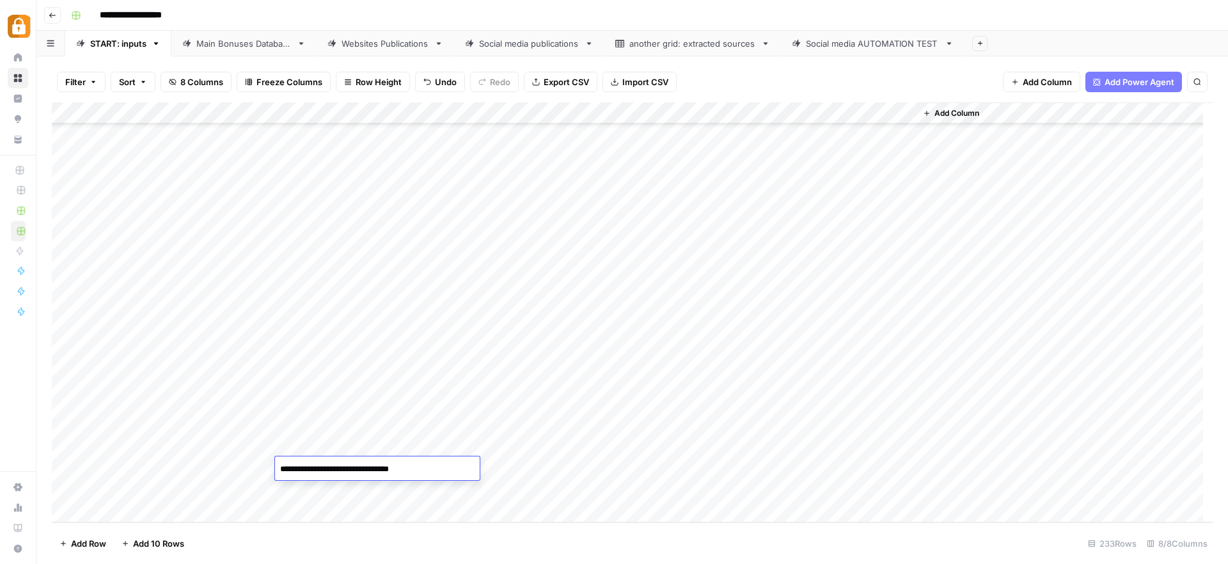
paste textarea "**********"
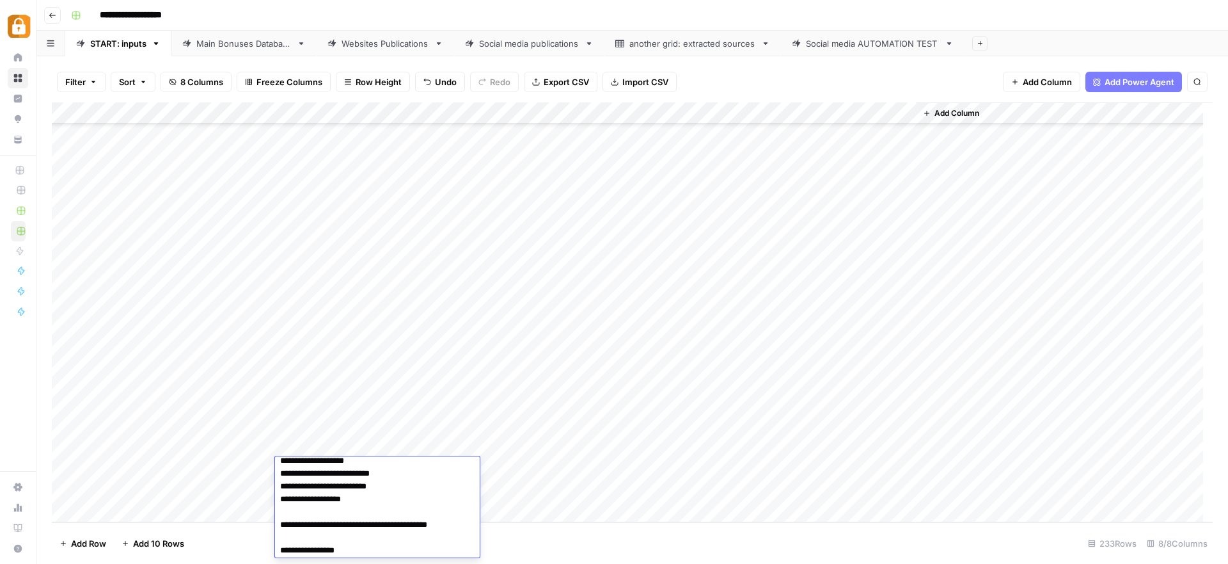
scroll to position [49, 0]
click at [368, 523] on textarea "**********" at bounding box center [377, 484] width 205 height 146
type textarea "**********"
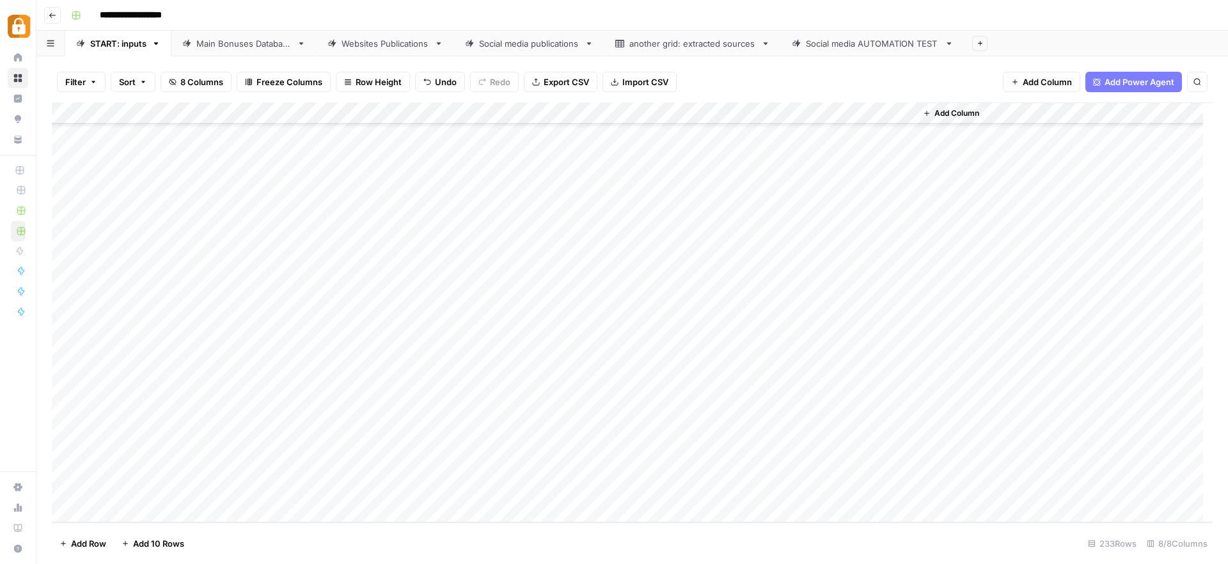
click at [544, 473] on div "Add Column" at bounding box center [632, 312] width 1161 height 420
click at [518, 510] on button "WP" at bounding box center [512, 510] width 24 height 15
click at [828, 468] on div "Add Column" at bounding box center [632, 312] width 1161 height 420
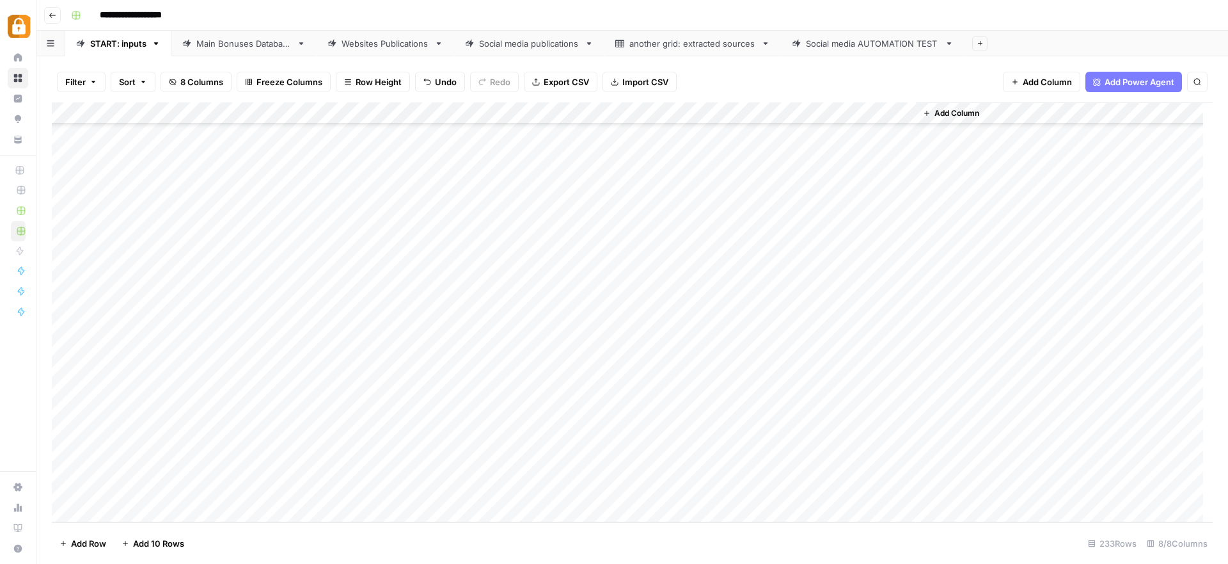
click at [238, 51] on link "Main Bonuses Database" at bounding box center [243, 44] width 145 height 26
click at [580, 461] on div "Add Column" at bounding box center [632, 312] width 1161 height 420
drag, startPoint x: 604, startPoint y: 468, endPoint x: 605, endPoint y: 480, distance: 11.5
click at [605, 480] on div "Add Column" at bounding box center [632, 312] width 1161 height 420
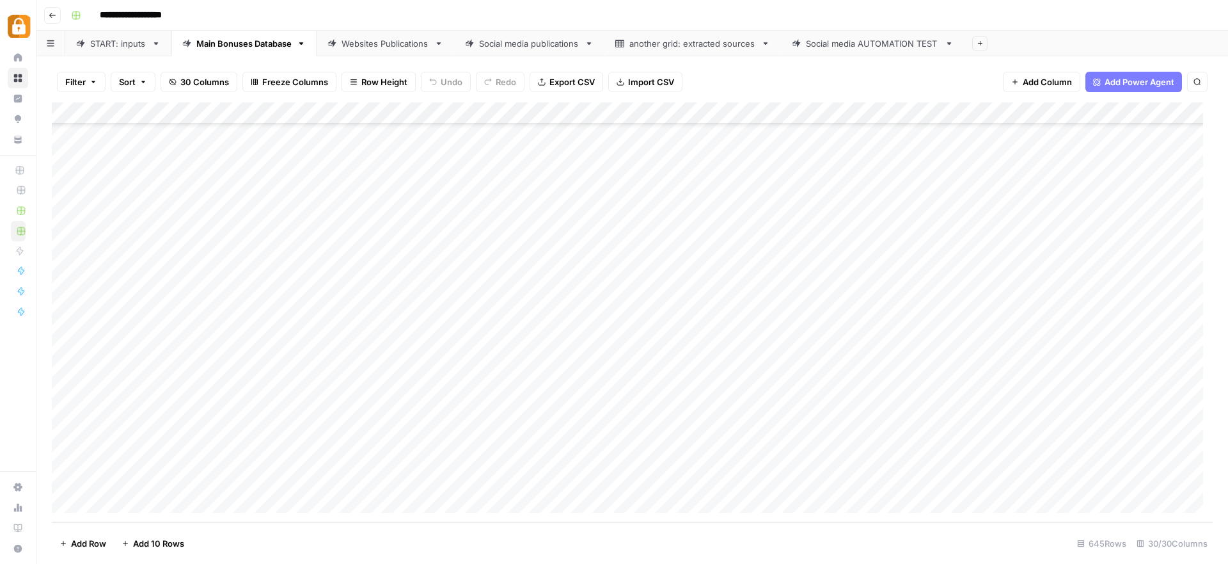
click at [816, 478] on div "Add Column" at bounding box center [632, 312] width 1161 height 420
click at [380, 47] on div "Websites Publications" at bounding box center [386, 43] width 88 height 13
click at [677, 492] on div "Add Column" at bounding box center [632, 312] width 1161 height 420
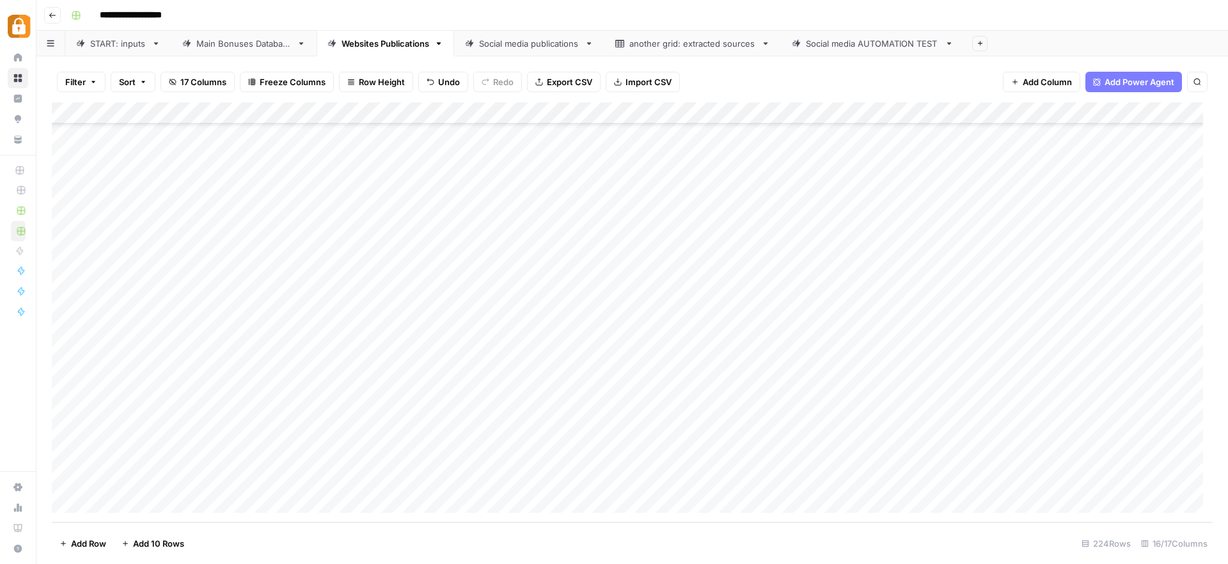
click at [684, 463] on div "Add Column" at bounding box center [632, 312] width 1161 height 420
click at [1099, 455] on div "Add Column" at bounding box center [632, 312] width 1161 height 420
click at [734, 455] on div "Add Column" at bounding box center [632, 312] width 1161 height 420
click at [384, 448] on div "Add Column" at bounding box center [632, 312] width 1161 height 420
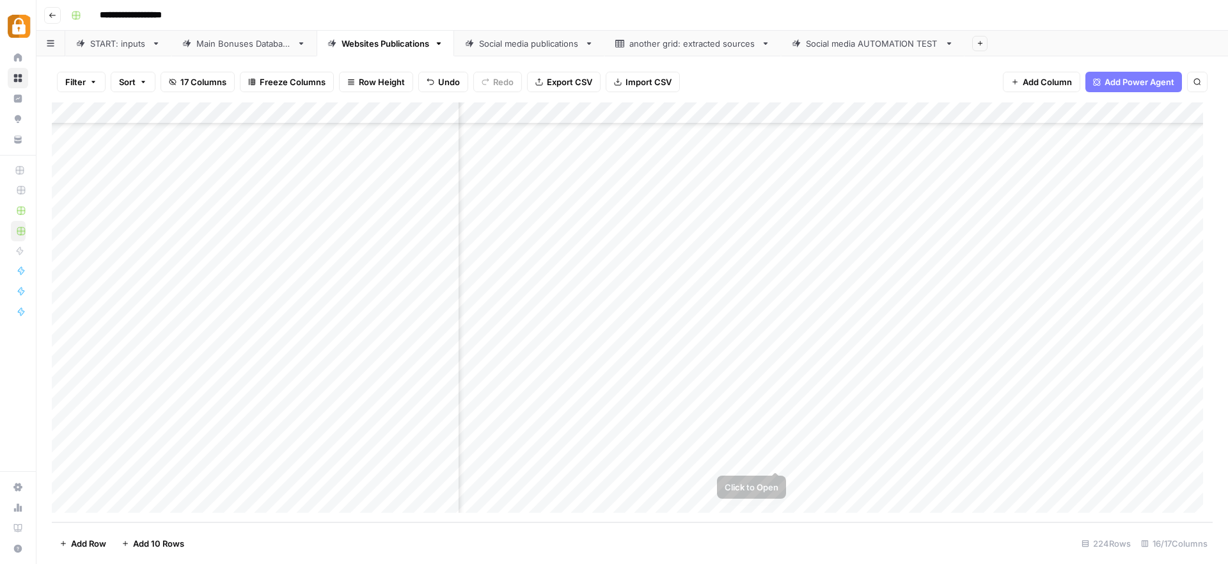
click at [794, 457] on div "Add Column" at bounding box center [632, 312] width 1161 height 420
click at [233, 47] on div "Main Bonuses Database" at bounding box center [243, 43] width 95 height 13
click at [303, 472] on div "Add Column" at bounding box center [632, 312] width 1161 height 420
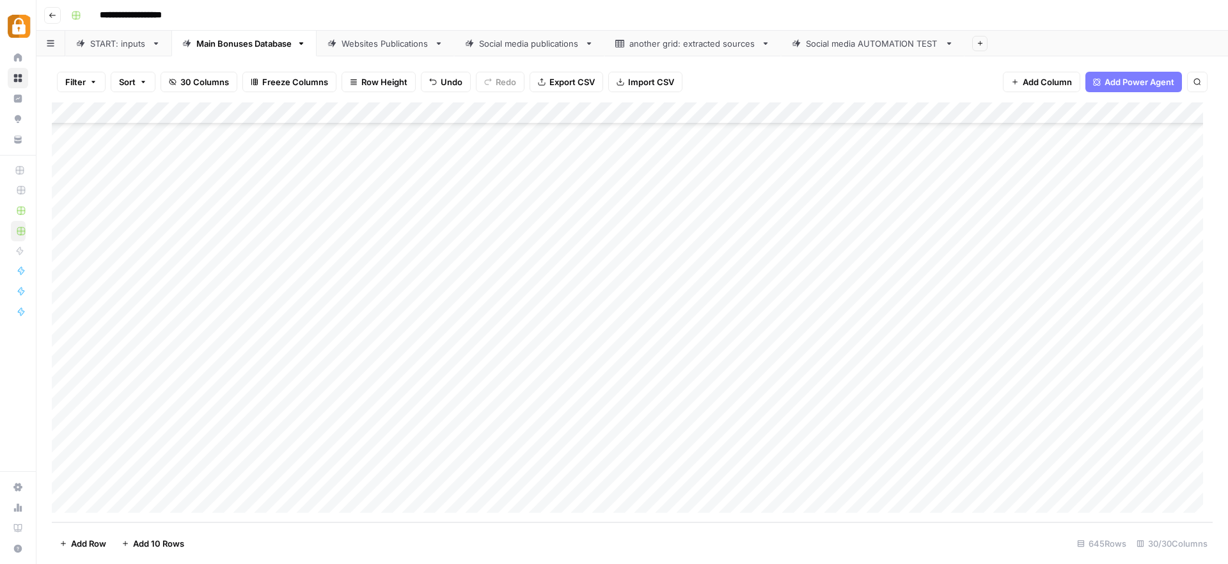
click at [116, 47] on div "START: inputs" at bounding box center [118, 43] width 56 height 13
click at [241, 49] on div "Main Bonuses Database" at bounding box center [243, 43] width 95 height 13
click at [368, 37] on div "Websites Publications" at bounding box center [386, 43] width 88 height 13
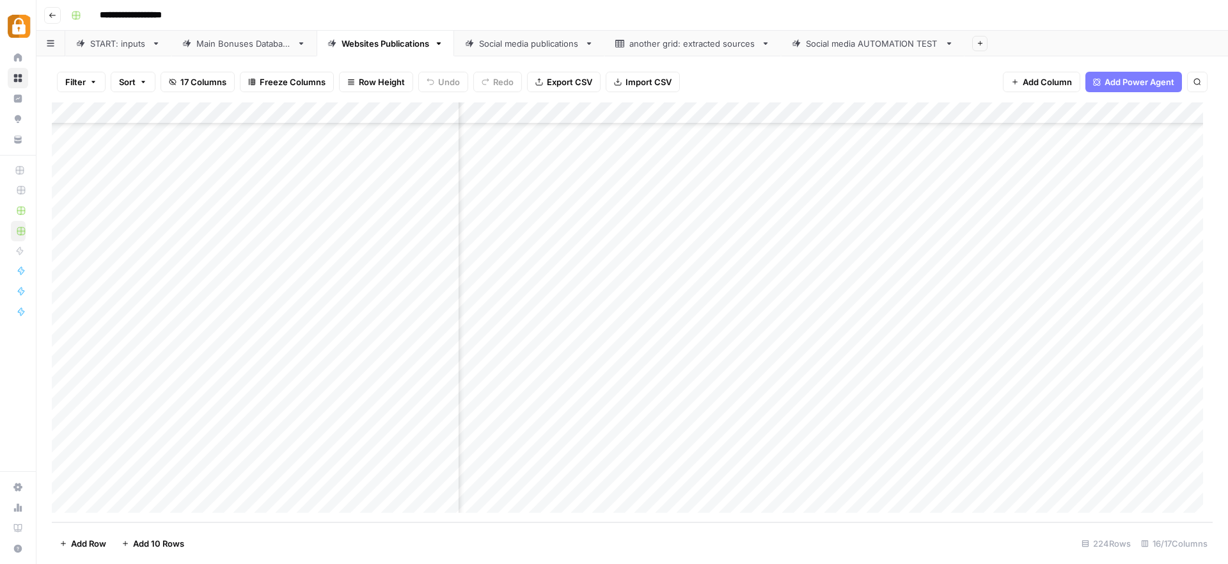
scroll to position [4504, 999]
click at [766, 460] on div "Add Column" at bounding box center [632, 312] width 1161 height 420
click at [766, 461] on div "Add Column" at bounding box center [632, 312] width 1161 height 420
